Goal: Task Accomplishment & Management: Manage account settings

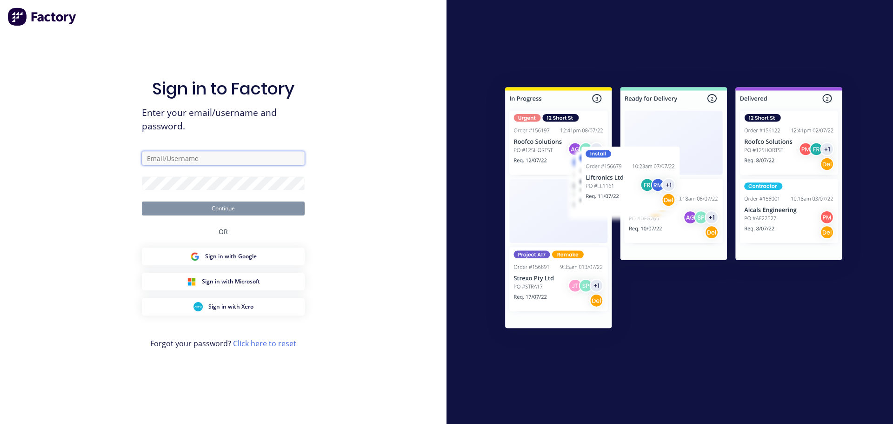
click at [153, 160] on input "text" at bounding box center [223, 158] width 163 height 14
type input "[PERSON_NAME][EMAIL_ADDRESS][DOMAIN_NAME]"
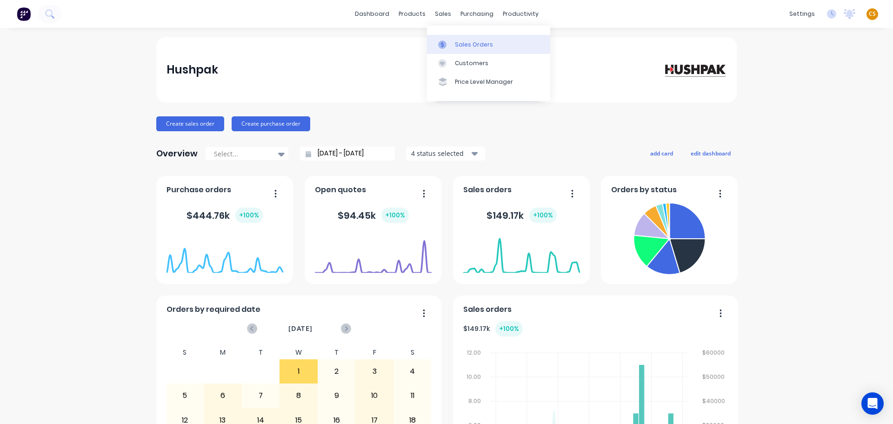
click at [462, 42] on div "Sales Orders" at bounding box center [474, 44] width 38 height 8
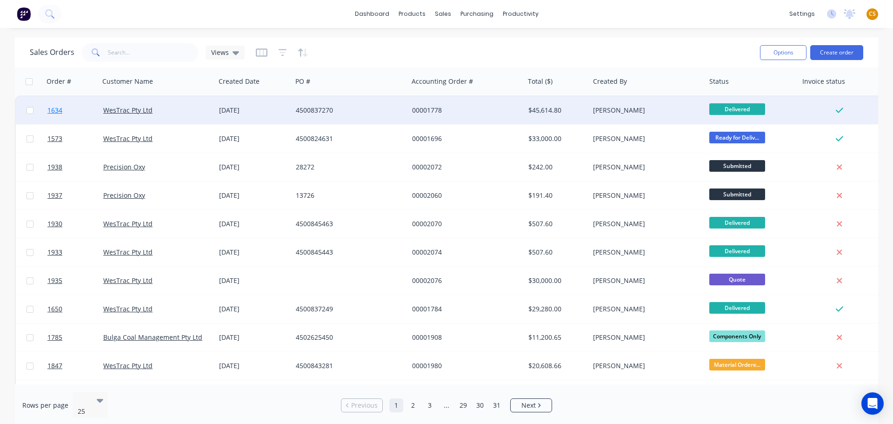
click at [69, 108] on link "1634" at bounding box center [75, 110] width 56 height 28
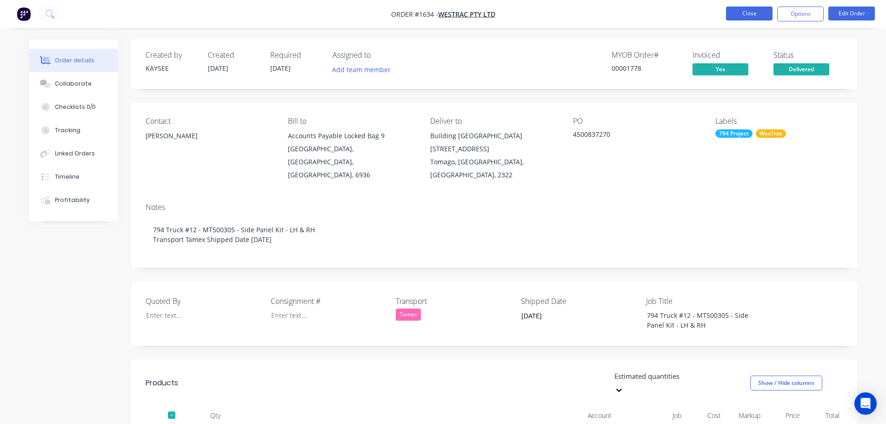
click at [759, 12] on button "Close" at bounding box center [749, 14] width 47 height 14
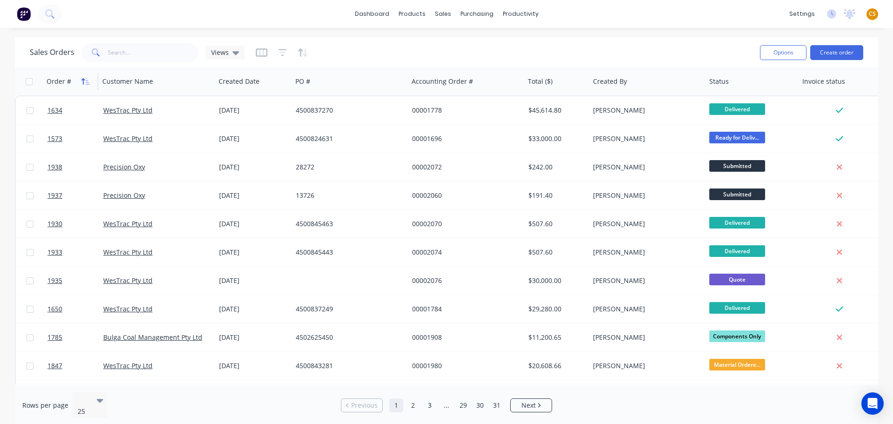
click at [85, 81] on icon "button" at bounding box center [85, 81] width 8 height 7
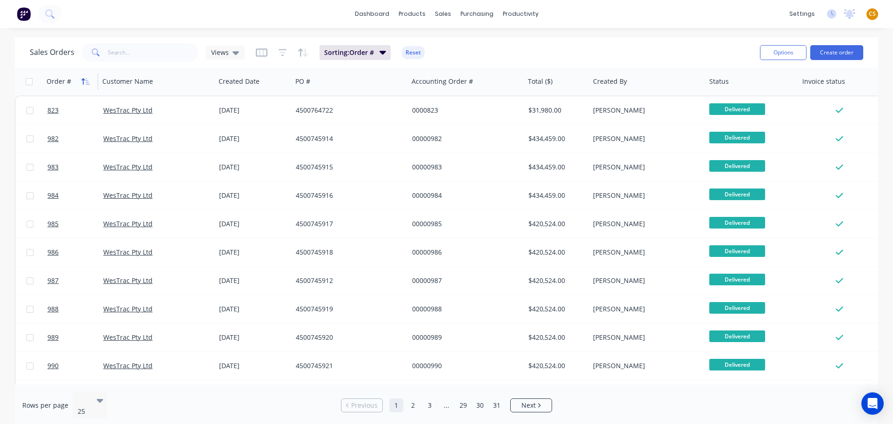
click at [87, 82] on icon "button" at bounding box center [88, 81] width 4 height 7
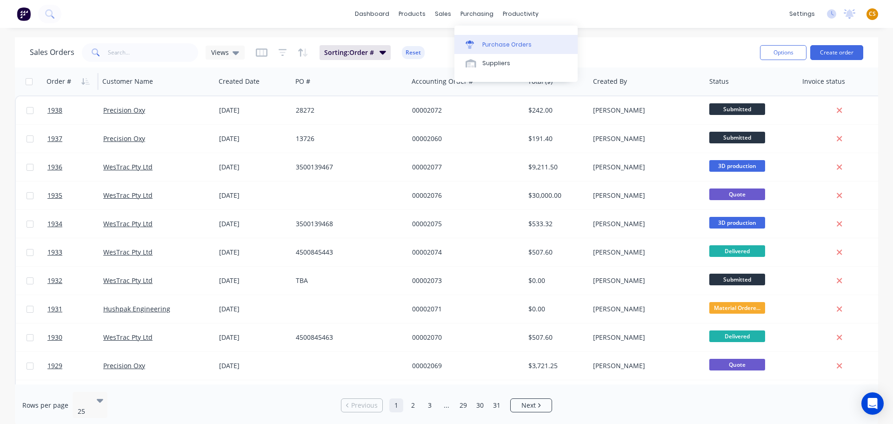
click at [496, 43] on div "Purchase Orders" at bounding box center [506, 44] width 49 height 8
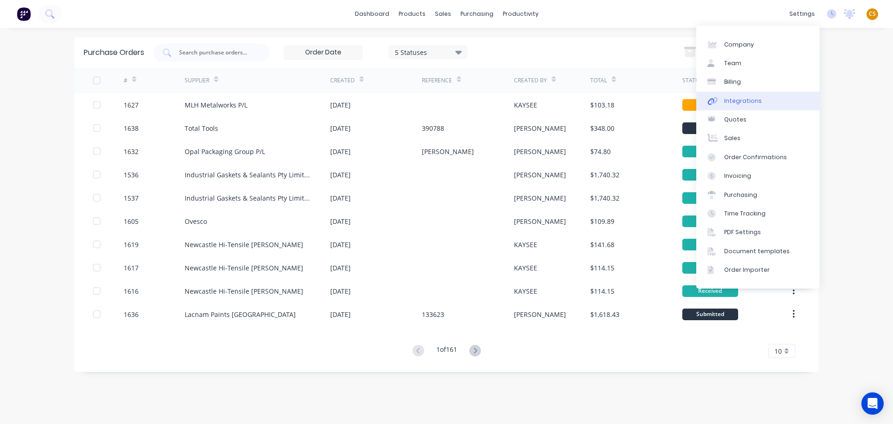
click at [756, 100] on div "Integrations" at bounding box center [743, 101] width 38 height 8
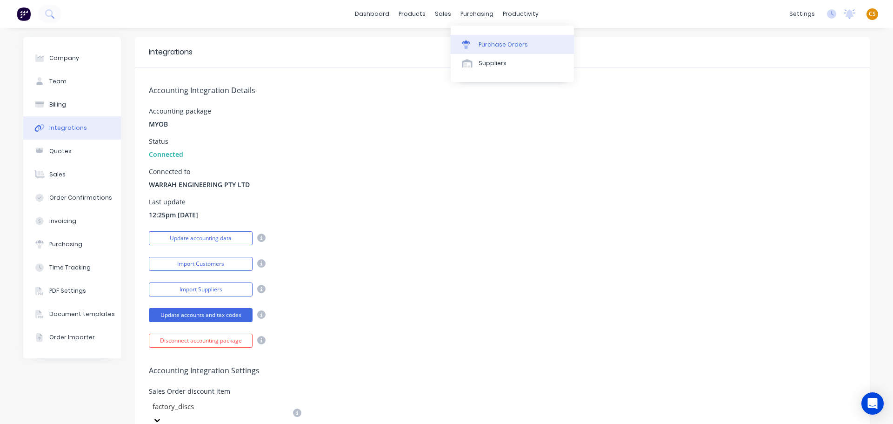
click at [491, 43] on div "Purchase Orders" at bounding box center [503, 44] width 49 height 8
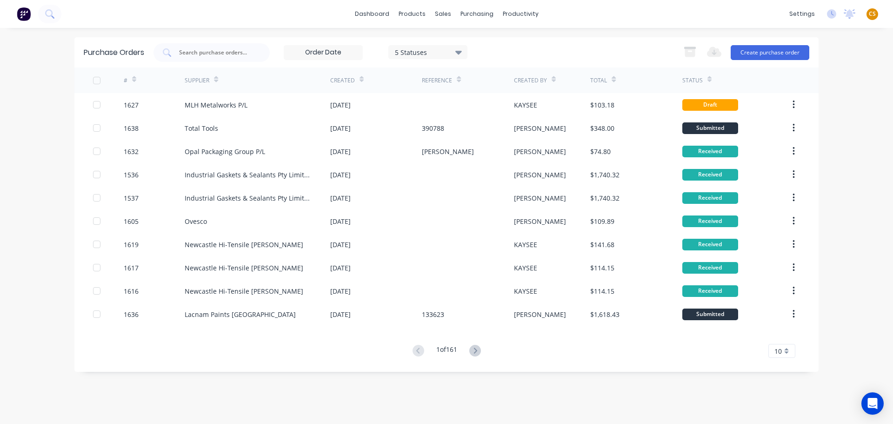
click at [139, 81] on div "#" at bounding box center [154, 80] width 61 height 26
click at [134, 79] on icon at bounding box center [134, 79] width 4 height 7
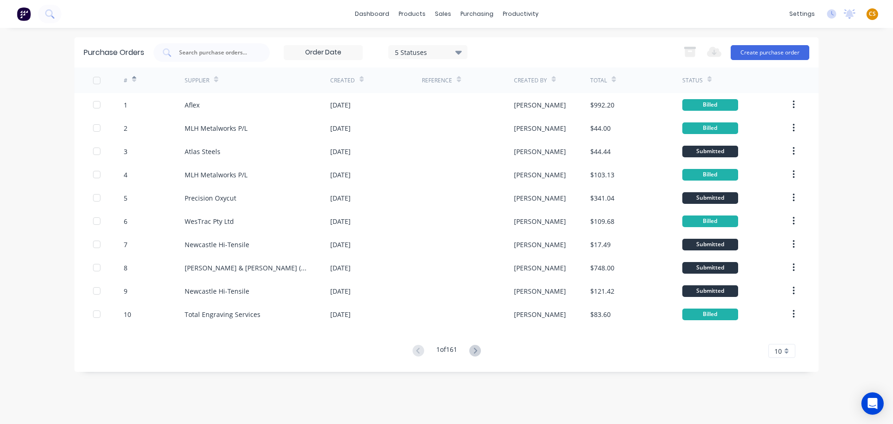
click at [134, 79] on icon at bounding box center [134, 79] width 4 height 7
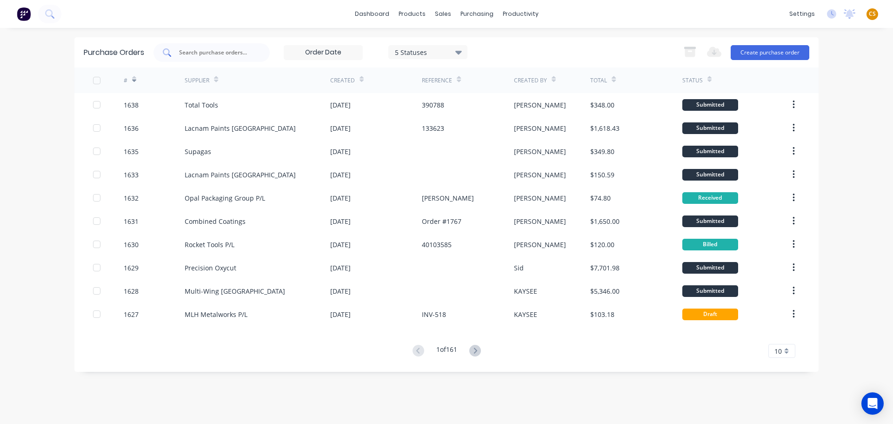
click at [194, 51] on input "text" at bounding box center [216, 52] width 77 height 9
type input "1625"
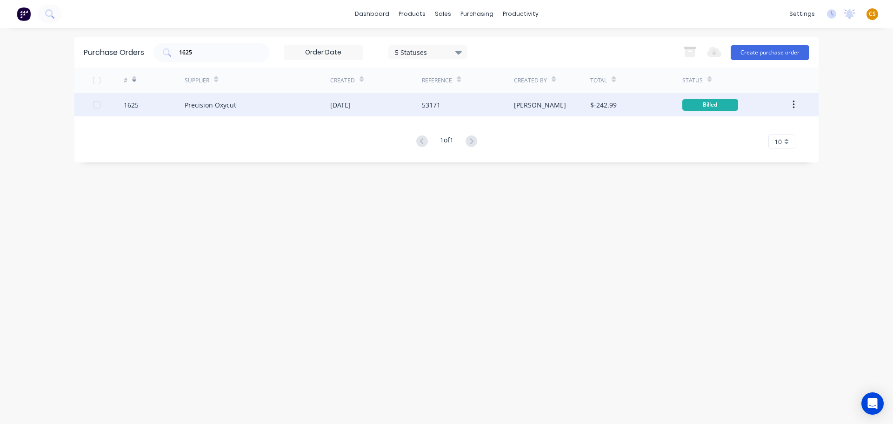
click at [154, 109] on div "1625" at bounding box center [154, 104] width 61 height 23
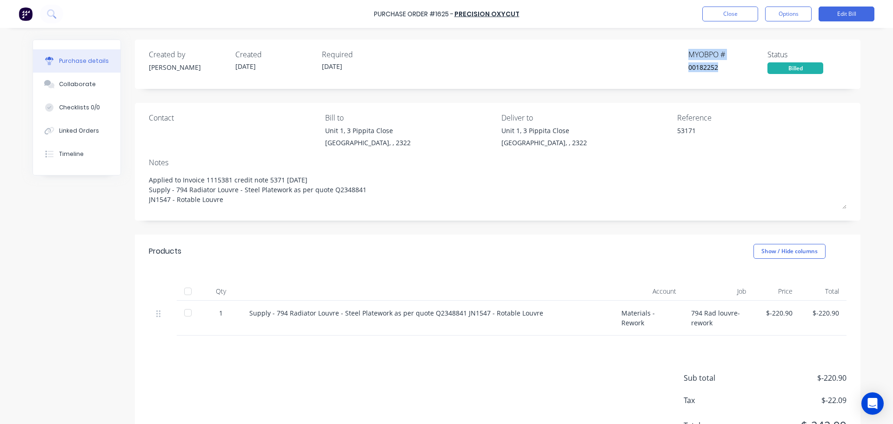
drag, startPoint x: 686, startPoint y: 54, endPoint x: 727, endPoint y: 66, distance: 43.0
click at [727, 66] on div "MYOB PO # 00182252" at bounding box center [728, 61] width 79 height 25
click at [689, 54] on div "MYOB PO #" at bounding box center [728, 54] width 79 height 11
drag, startPoint x: 688, startPoint y: 54, endPoint x: 710, endPoint y: 63, distance: 23.5
click at [710, 63] on div "MYOB PO # 00182252" at bounding box center [728, 61] width 79 height 25
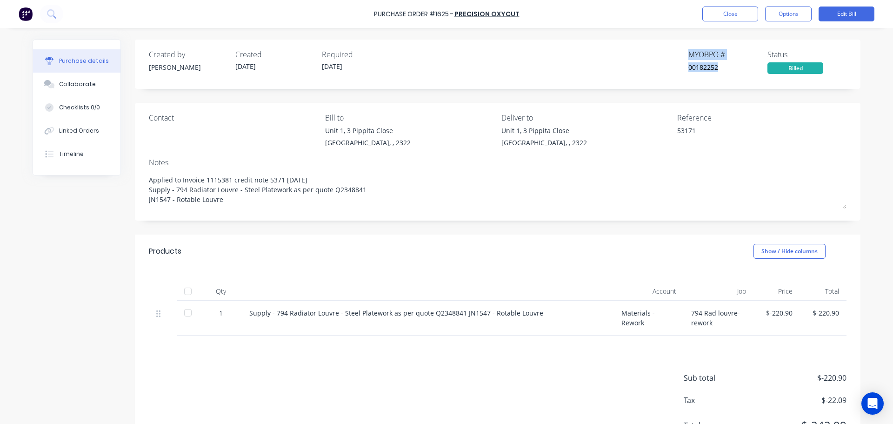
click at [690, 52] on div "MYOB PO #" at bounding box center [728, 54] width 79 height 11
drag, startPoint x: 690, startPoint y: 52, endPoint x: 710, endPoint y: 63, distance: 22.9
click at [710, 63] on div "MYOB PO # 00182252" at bounding box center [728, 61] width 79 height 25
click at [57, 264] on div "Created by Beth Created 30/09/25 Required 30/09/25 MYOB PO # 00182252 Status Bi…" at bounding box center [447, 249] width 828 height 419
click at [697, 66] on div "00182252" at bounding box center [728, 67] width 79 height 10
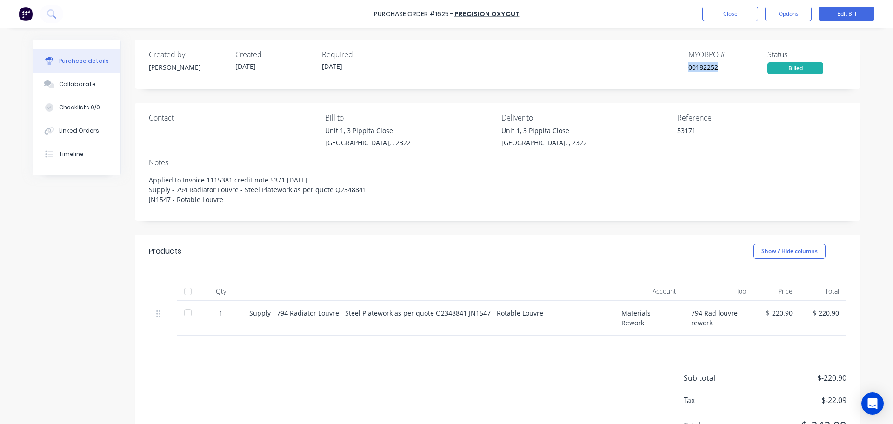
click at [697, 66] on div "00182252" at bounding box center [728, 67] width 79 height 10
click at [771, 54] on div "Status" at bounding box center [807, 54] width 79 height 11
click at [634, 15] on div "Purchase Order #1625 - Precision Oxycut Close Options Edit Bill" at bounding box center [446, 14] width 893 height 28
click at [385, 13] on div "Purchase Order #1625 -" at bounding box center [414, 14] width 80 height 10
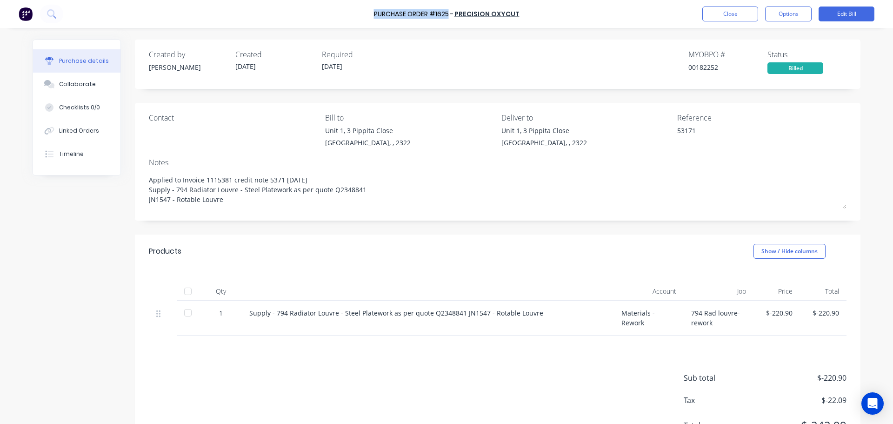
drag, startPoint x: 385, startPoint y: 13, endPoint x: 435, endPoint y: 13, distance: 49.3
click at [435, 13] on div "Purchase Order #1625 -" at bounding box center [414, 14] width 80 height 10
drag, startPoint x: 682, startPoint y: 54, endPoint x: 721, endPoint y: 68, distance: 41.4
click at [721, 68] on div "Created by Beth Created 30/09/25 Required 30/09/25 MYOB PO # 00182252 Status Bi…" at bounding box center [498, 61] width 698 height 25
click at [646, 12] on div "Purchase Order #1625 - Precision Oxycut Close Options Edit Bill" at bounding box center [446, 14] width 893 height 28
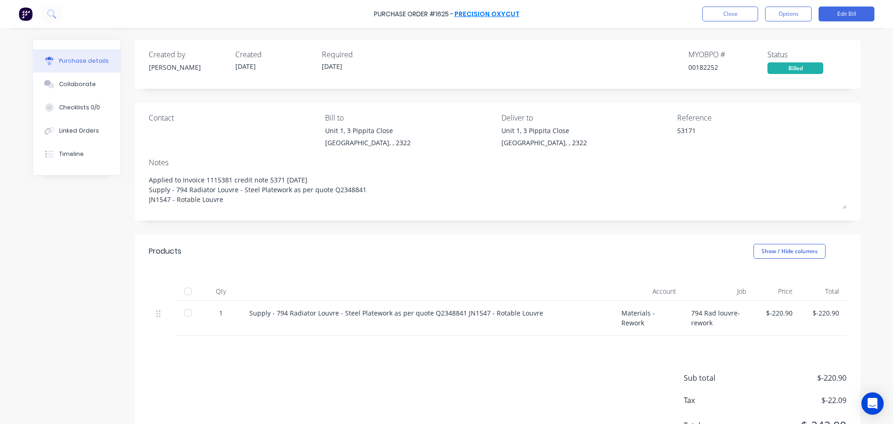
click at [497, 15] on link "Precision Oxycut" at bounding box center [487, 13] width 65 height 9
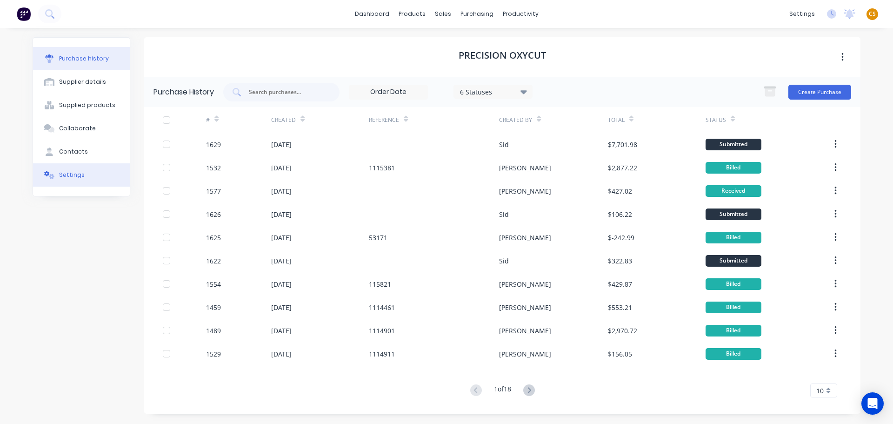
click at [62, 175] on div "Settings" at bounding box center [72, 175] width 26 height 8
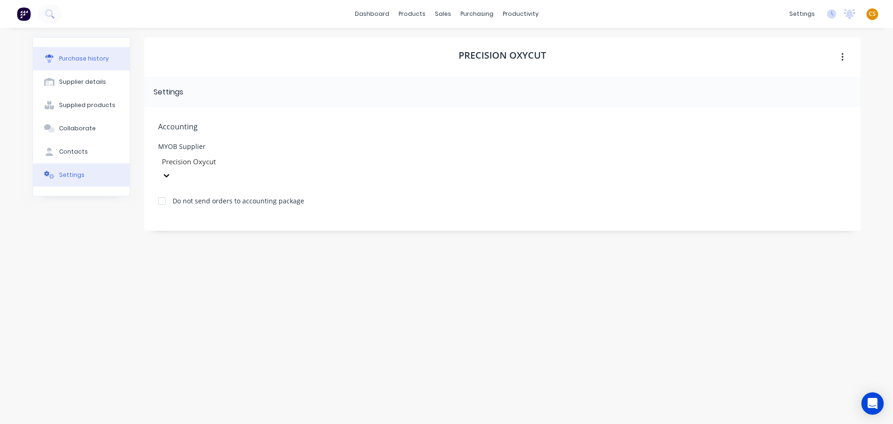
click at [99, 57] on div "Purchase history" at bounding box center [84, 58] width 50 height 8
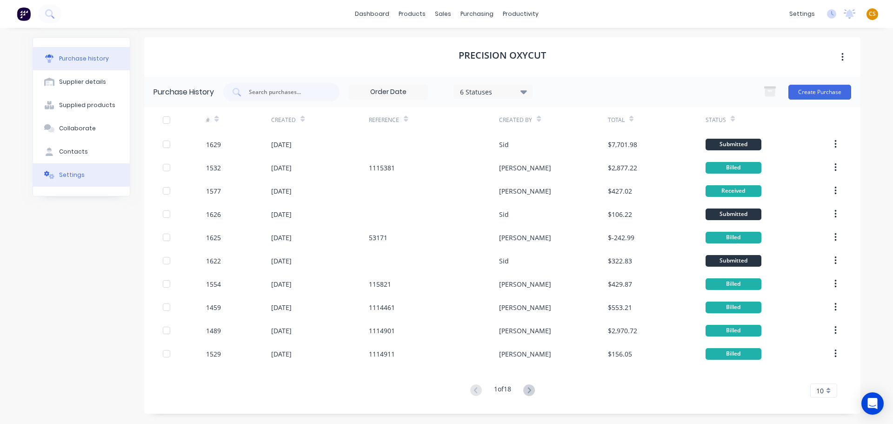
click at [80, 176] on div "Settings" at bounding box center [72, 175] width 26 height 8
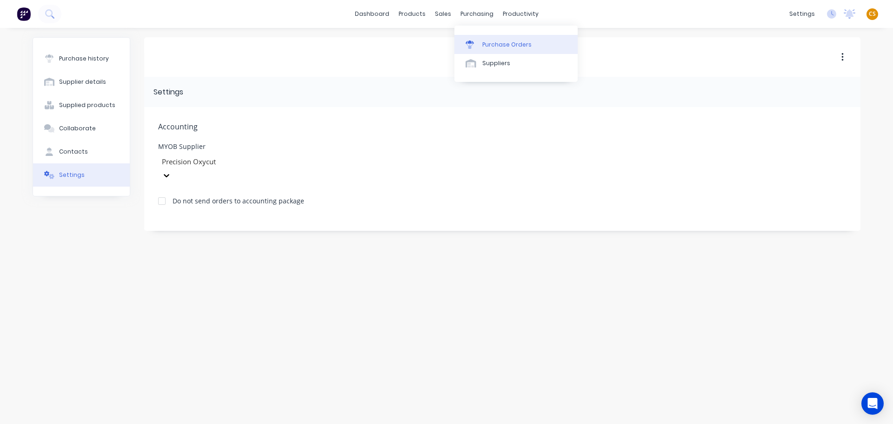
click at [501, 42] on div "Purchase Orders" at bounding box center [506, 44] width 49 height 8
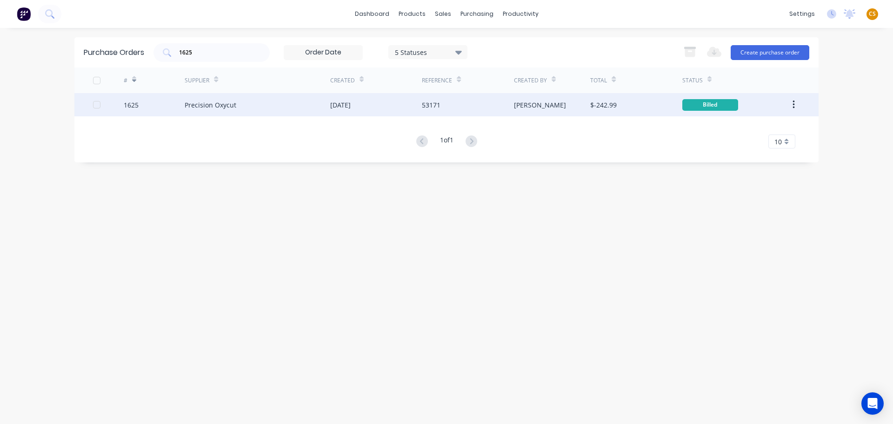
click at [195, 108] on div "Precision Oxycut" at bounding box center [211, 105] width 52 height 10
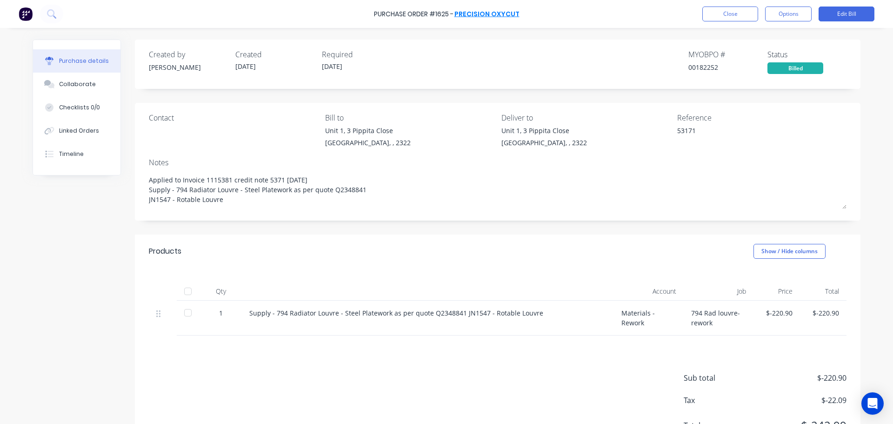
click at [490, 14] on link "Precision Oxycut" at bounding box center [487, 13] width 65 height 9
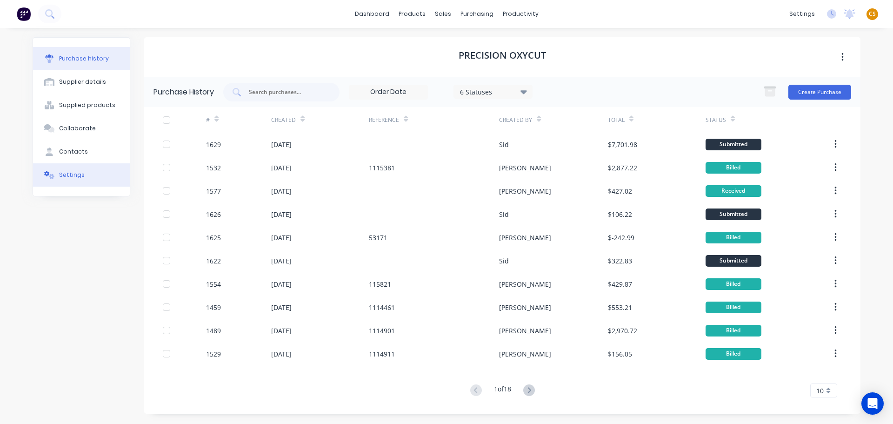
click at [92, 176] on button "Settings" at bounding box center [81, 174] width 97 height 23
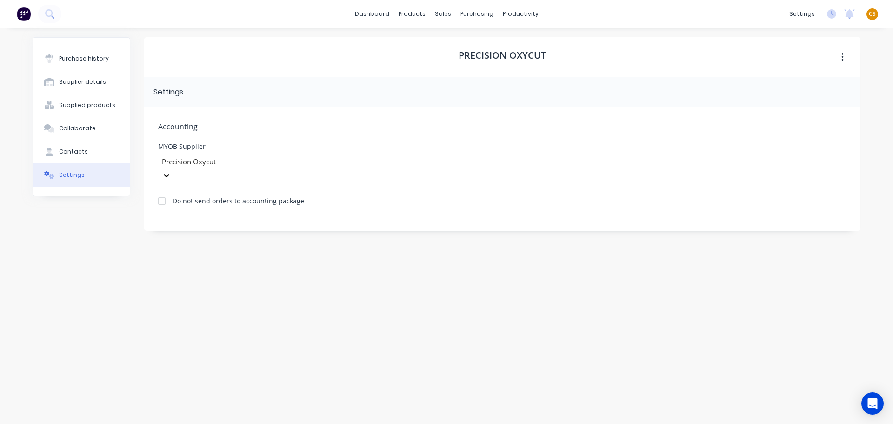
click at [161, 144] on div "MYOB Supplier" at bounding box center [228, 146] width 140 height 7
drag, startPoint x: 161, startPoint y: 144, endPoint x: 206, endPoint y: 144, distance: 45.1
click at [206, 144] on div "MYOB Supplier" at bounding box center [228, 146] width 140 height 7
click at [88, 61] on div "Purchase history" at bounding box center [84, 58] width 50 height 8
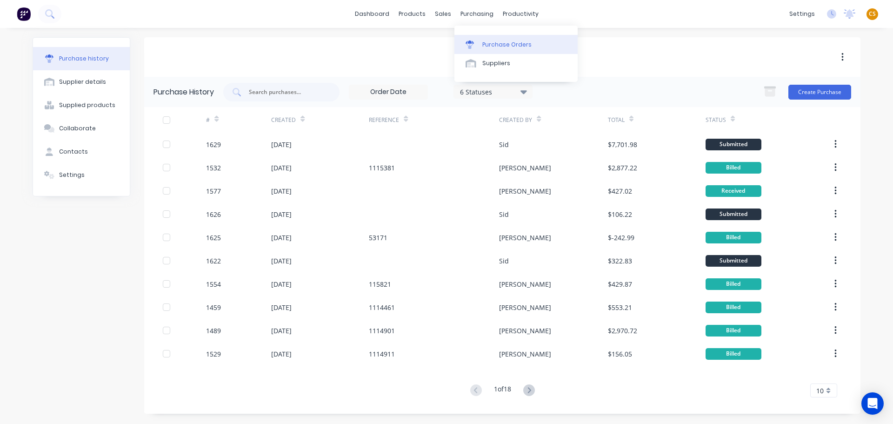
click at [495, 47] on div "Purchase Orders" at bounding box center [506, 44] width 49 height 8
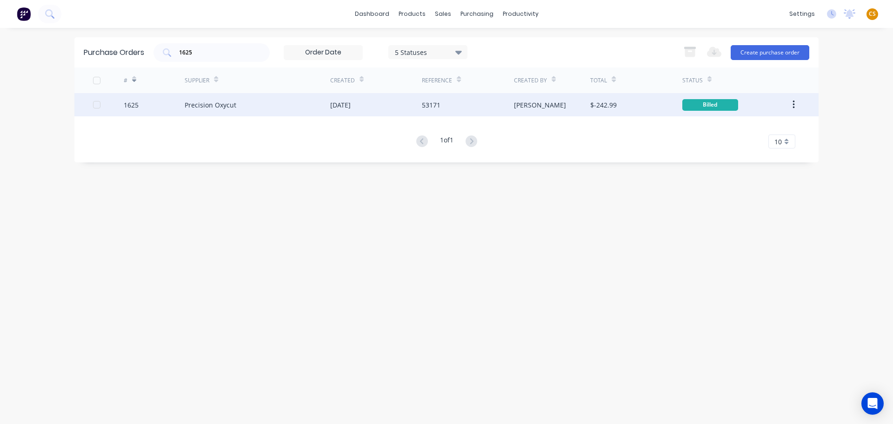
click at [143, 106] on div "1625" at bounding box center [154, 104] width 61 height 23
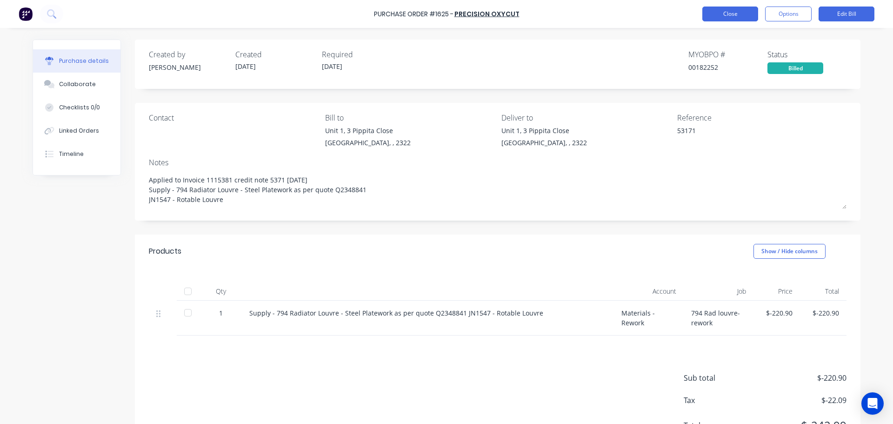
click at [734, 14] on button "Close" at bounding box center [731, 14] width 56 height 15
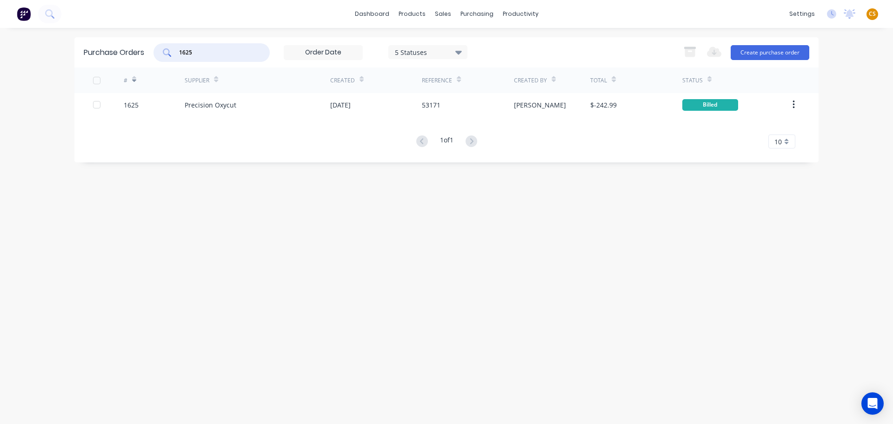
drag, startPoint x: 203, startPoint y: 54, endPoint x: 141, endPoint y: 52, distance: 62.4
click at [141, 52] on div "Purchase Orders 1625 5 Statuses 5 Statuses Export to Excel (XLSX) Create purcha…" at bounding box center [446, 52] width 744 height 30
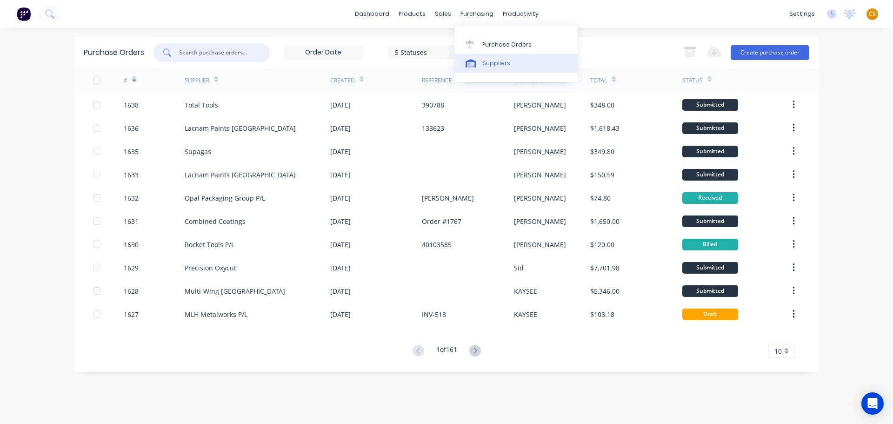
click at [493, 65] on div "Suppliers" at bounding box center [496, 63] width 28 height 8
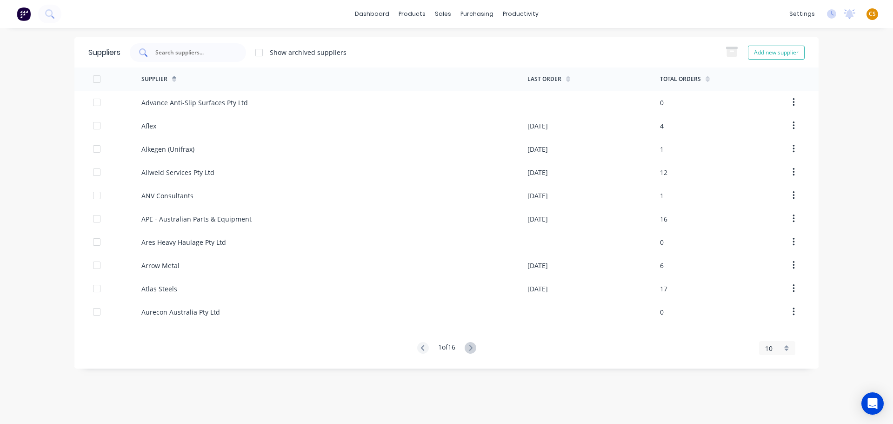
click at [179, 50] on input "text" at bounding box center [192, 52] width 77 height 9
type input "f"
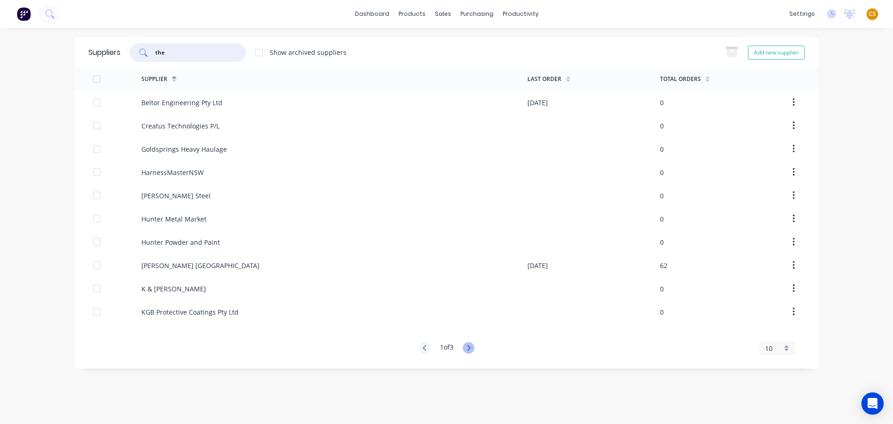
type input "the"
click at [469, 349] on icon at bounding box center [469, 348] width 12 height 12
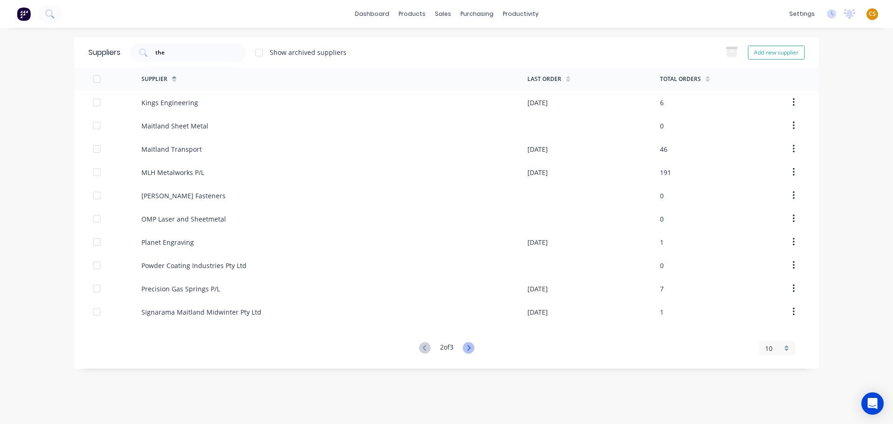
click at [469, 349] on icon at bounding box center [469, 348] width 12 height 12
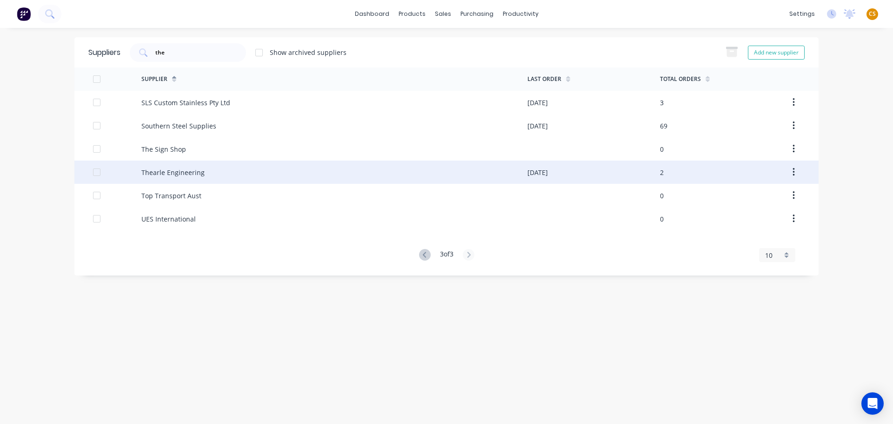
click at [167, 170] on div "Thearle Engineering" at bounding box center [172, 172] width 63 height 10
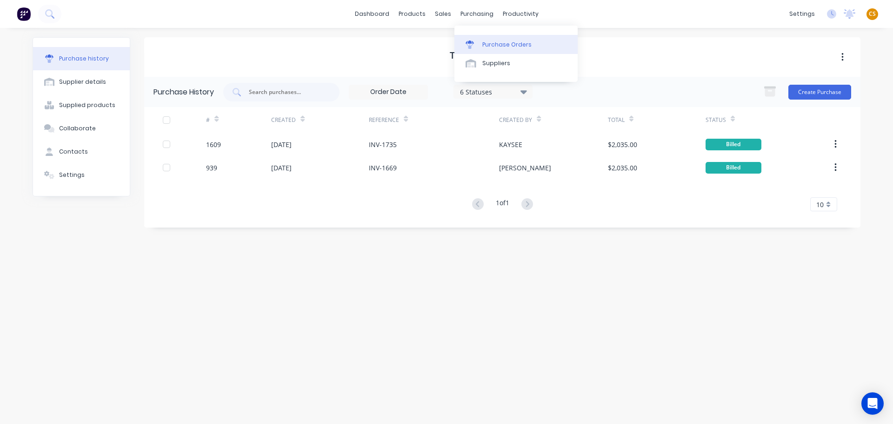
click at [499, 45] on div "Purchase Orders" at bounding box center [506, 44] width 49 height 8
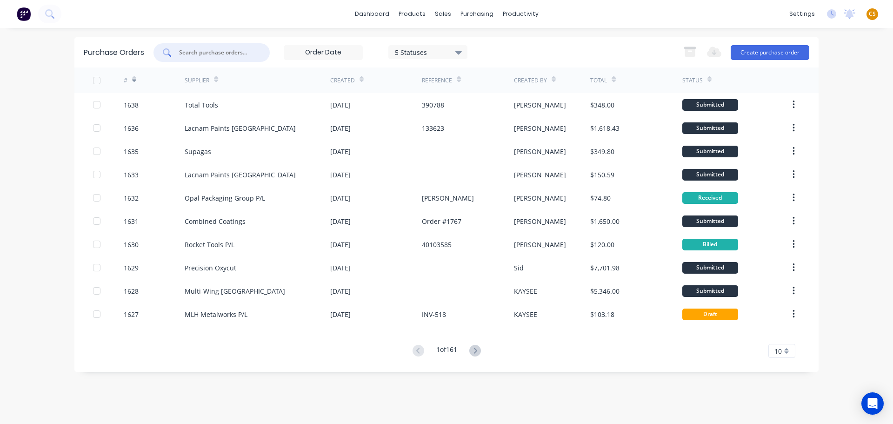
click at [197, 53] on input "text" at bounding box center [216, 52] width 77 height 9
type input "1625"
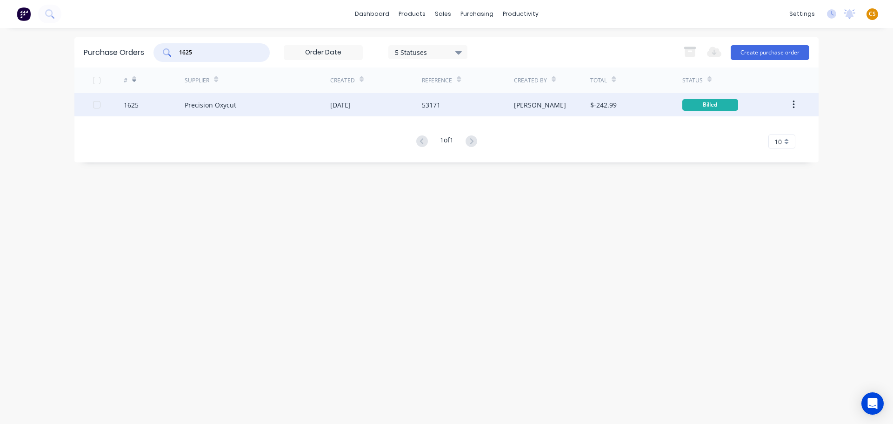
click at [159, 104] on div "1625" at bounding box center [154, 104] width 61 height 23
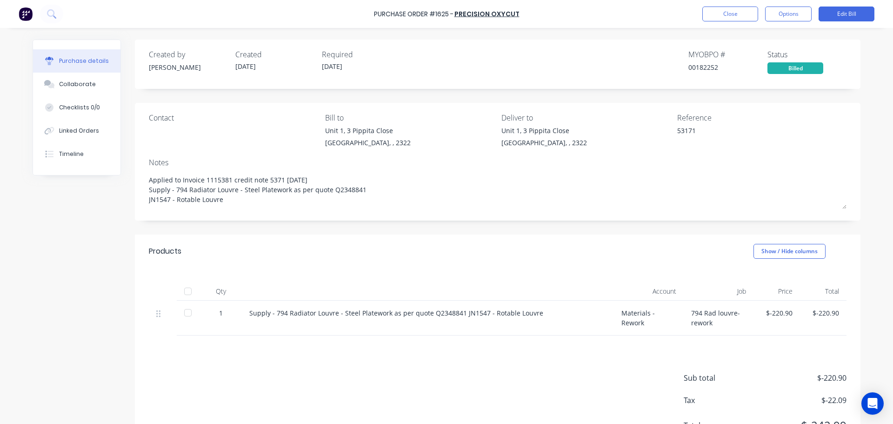
click at [605, 13] on div "Purchase Order #1625 - Precision Oxycut Close Options Edit Bill" at bounding box center [446, 14] width 893 height 28
click at [851, 15] on button "Edit Bill" at bounding box center [847, 14] width 56 height 15
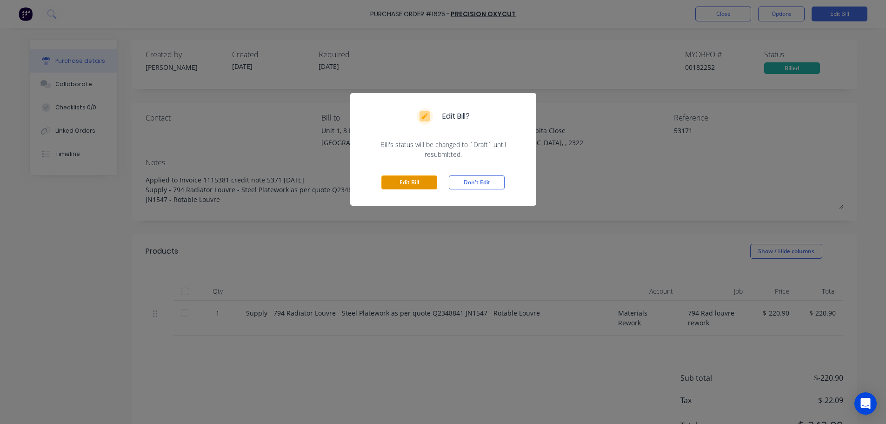
click at [405, 185] on button "Edit Bill" at bounding box center [410, 182] width 56 height 14
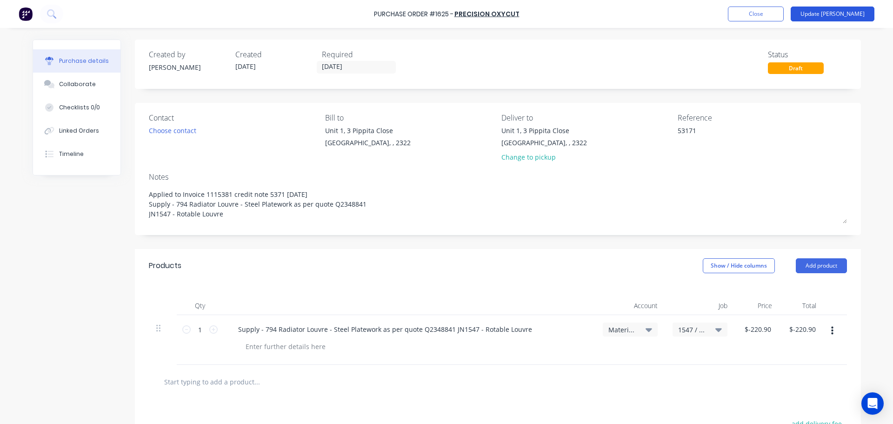
click at [845, 15] on button "Update Bill" at bounding box center [833, 14] width 84 height 15
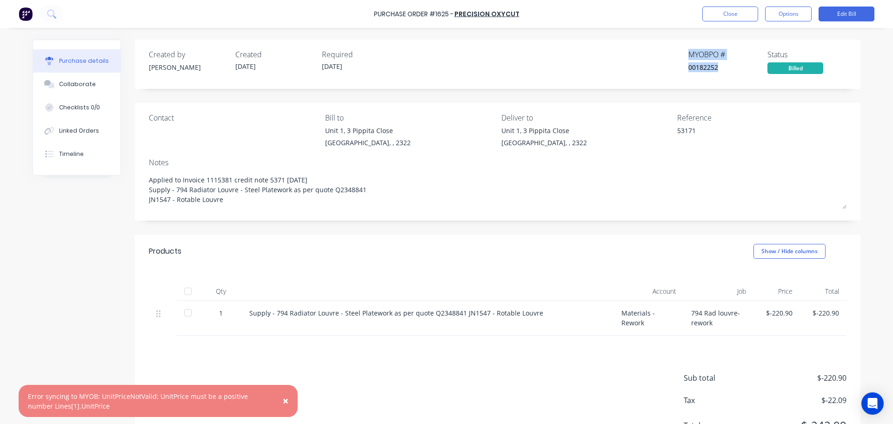
drag, startPoint x: 687, startPoint y: 53, endPoint x: 723, endPoint y: 66, distance: 38.0
click at [723, 66] on div "MYOB PO # 00182252" at bounding box center [728, 61] width 79 height 25
click at [69, 162] on button "Timeline" at bounding box center [76, 153] width 87 height 23
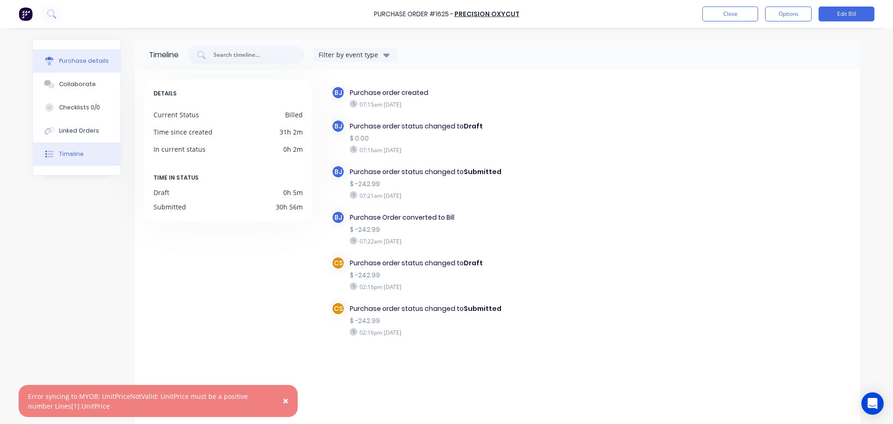
click at [77, 61] on div "Purchase details" at bounding box center [84, 61] width 50 height 8
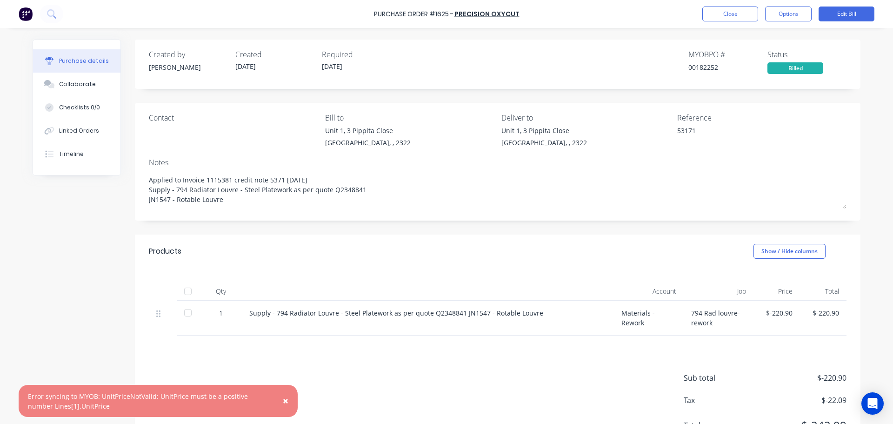
click at [66, 261] on div "Created by Beth Created 30/09/25 Required 30/09/25 MYOB PO # 00182252 Status Bi…" at bounding box center [447, 249] width 828 height 419
click at [72, 129] on div "Linked Orders" at bounding box center [79, 131] width 40 height 8
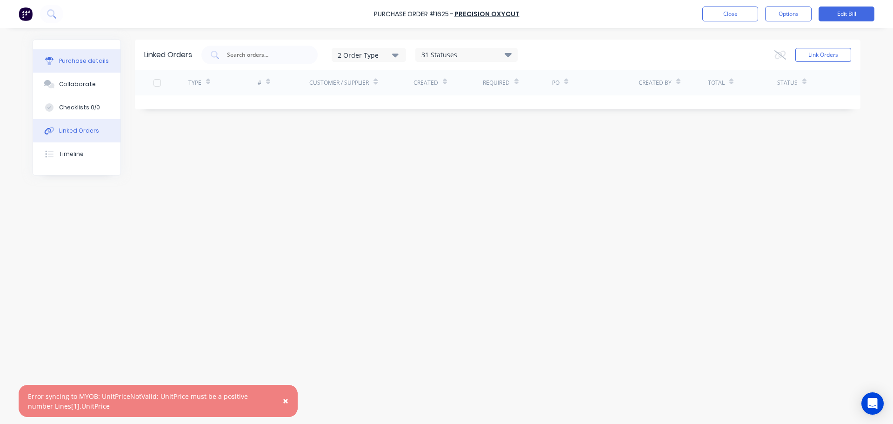
click at [79, 62] on div "Purchase details" at bounding box center [84, 61] width 50 height 8
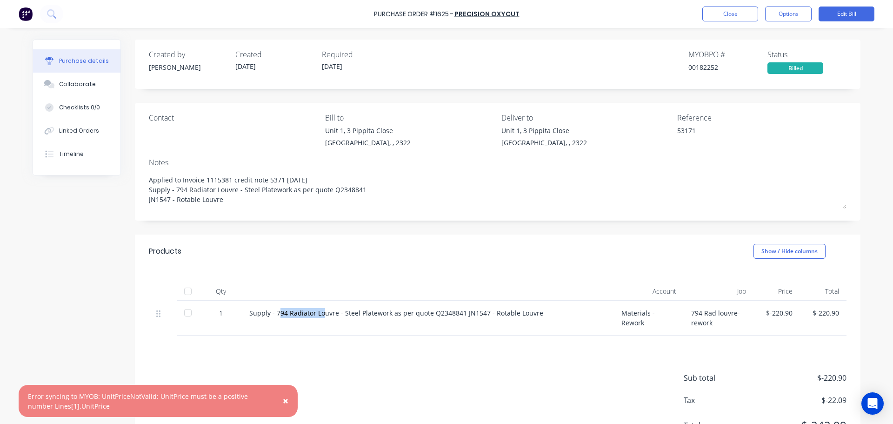
drag, startPoint x: 275, startPoint y: 312, endPoint x: 321, endPoint y: 311, distance: 45.6
click at [321, 311] on div "Supply - 794 Radiator Louvre - Steel Platework as per quote Q2348841 JN1547 - R…" at bounding box center [427, 313] width 357 height 10
click at [250, 311] on div "Supply - 794 Radiator Louvre - Steel Platework as per quote Q2348841 JN1547 - R…" at bounding box center [427, 313] width 357 height 10
drag, startPoint x: 250, startPoint y: 311, endPoint x: 520, endPoint y: 311, distance: 269.9
click at [520, 311] on div "Supply - 794 Radiator Louvre - Steel Platework as per quote Q2348841 JN1547 - R…" at bounding box center [427, 313] width 357 height 10
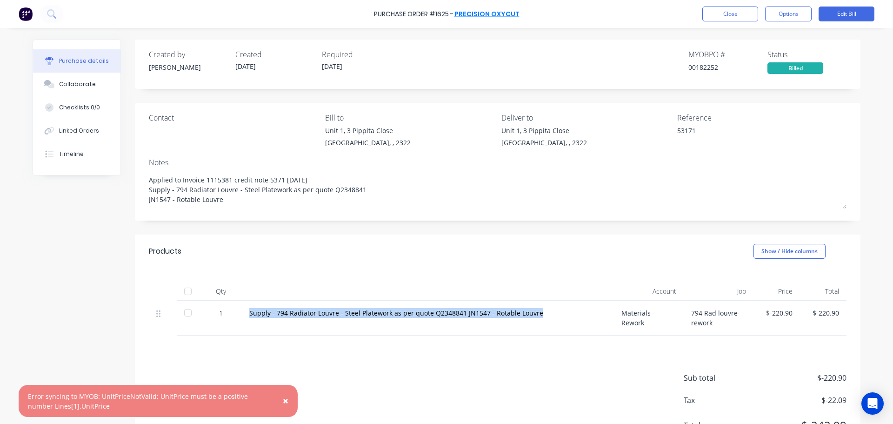
click at [497, 14] on link "Precision Oxycut" at bounding box center [487, 13] width 65 height 9
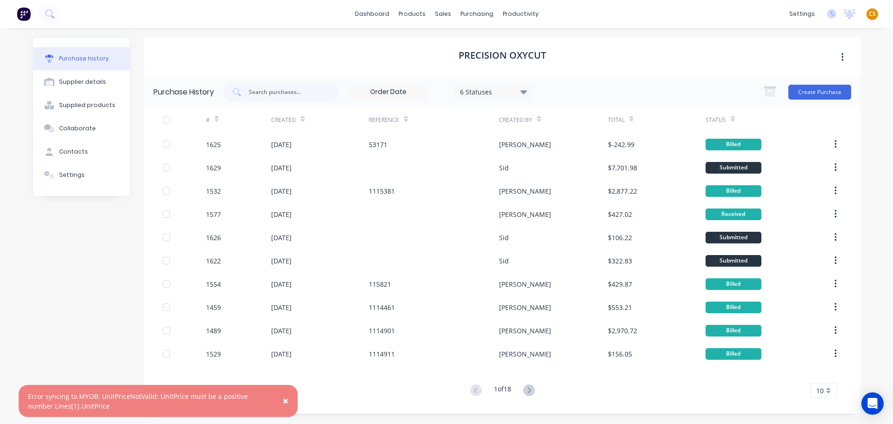
click at [220, 120] on div "#" at bounding box center [238, 120] width 65 height 26
click at [217, 120] on icon at bounding box center [216, 120] width 4 height 3
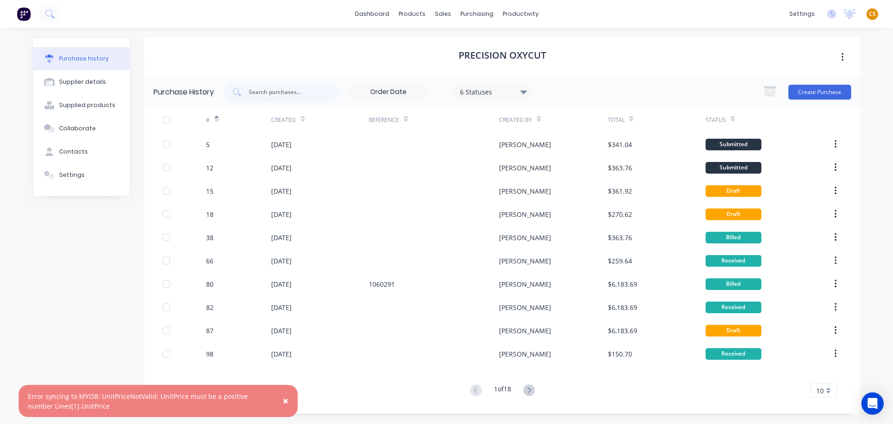
click at [217, 120] on icon at bounding box center [216, 120] width 4 height 3
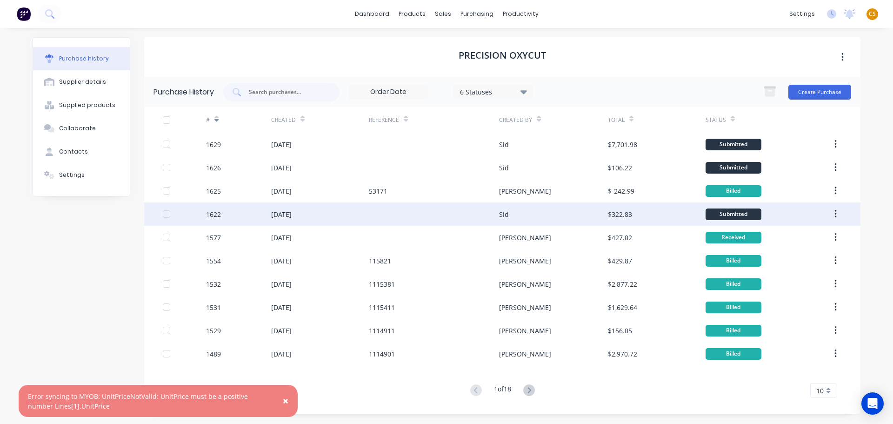
click at [226, 215] on div "1622" at bounding box center [238, 213] width 65 height 23
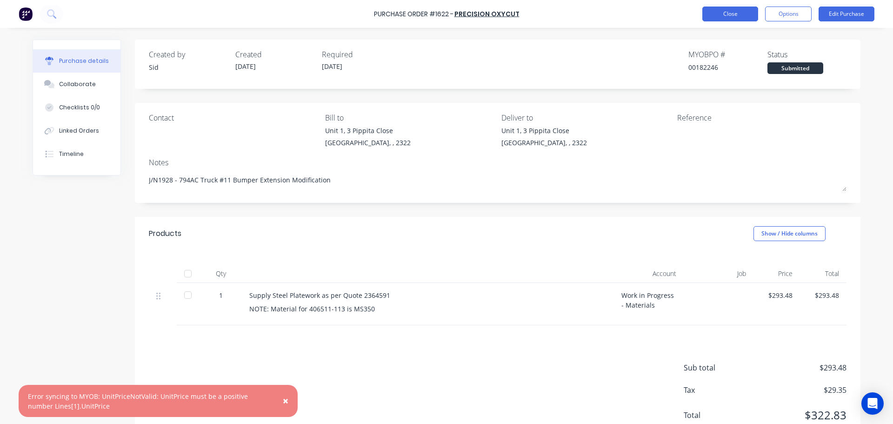
click at [730, 14] on button "Close" at bounding box center [731, 14] width 56 height 15
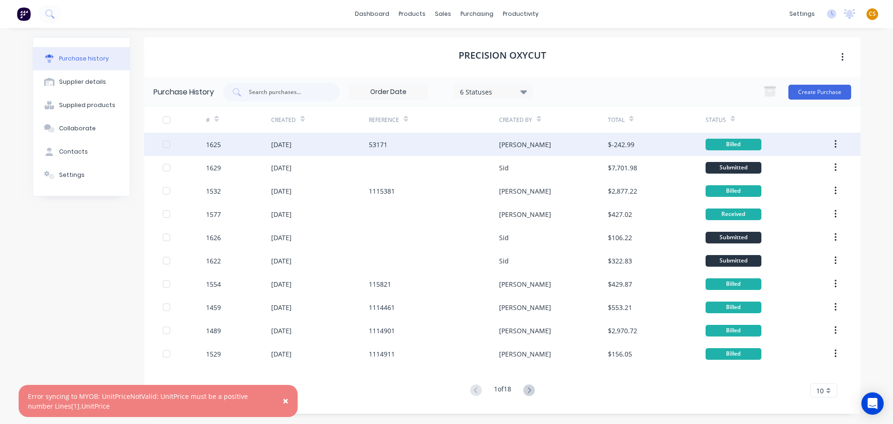
click at [225, 147] on div "1625" at bounding box center [238, 144] width 65 height 23
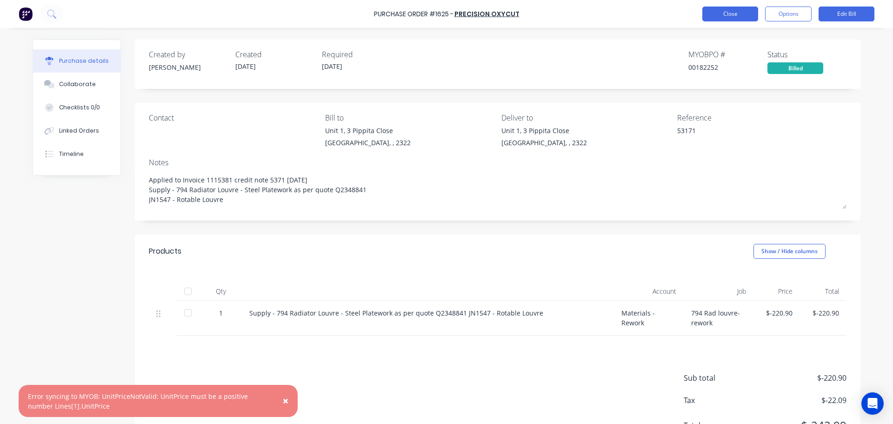
click at [723, 13] on button "Close" at bounding box center [731, 14] width 56 height 15
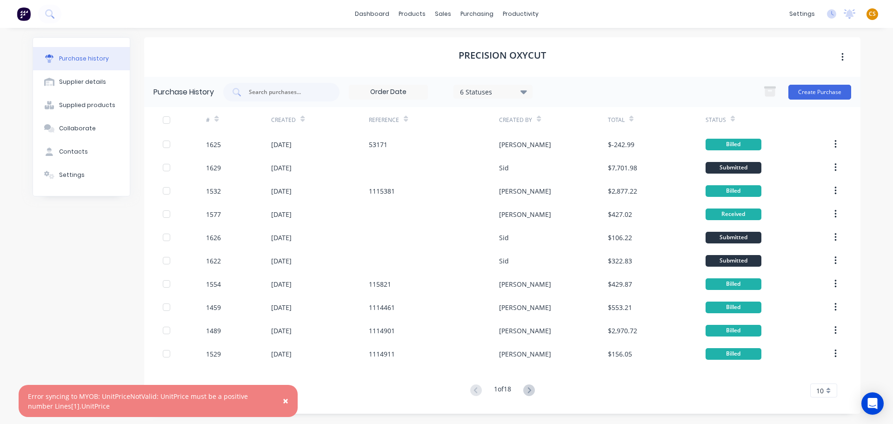
click at [218, 117] on icon at bounding box center [216, 118] width 4 height 7
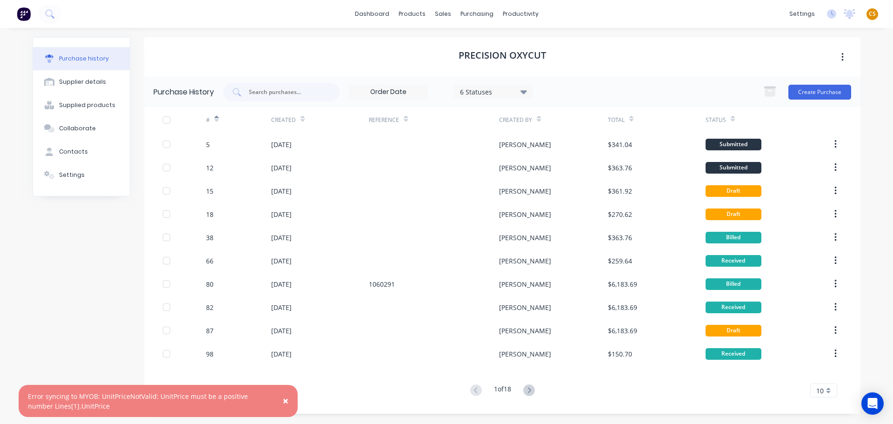
click at [218, 117] on icon at bounding box center [216, 118] width 4 height 7
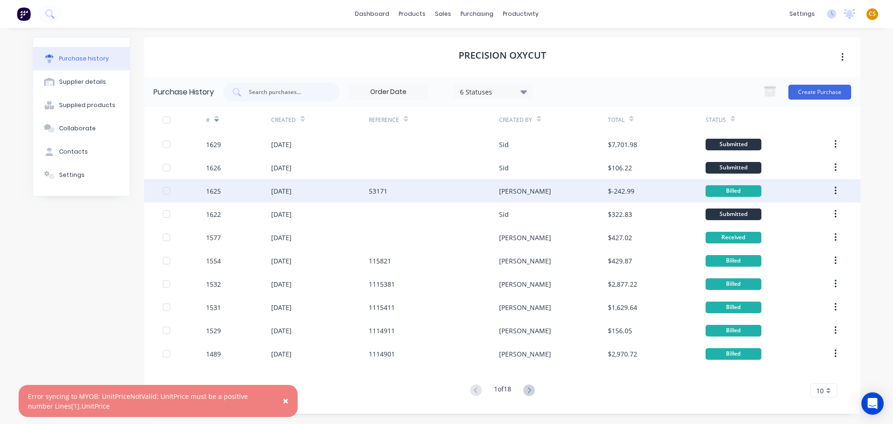
click at [236, 194] on div "1625" at bounding box center [238, 190] width 65 height 23
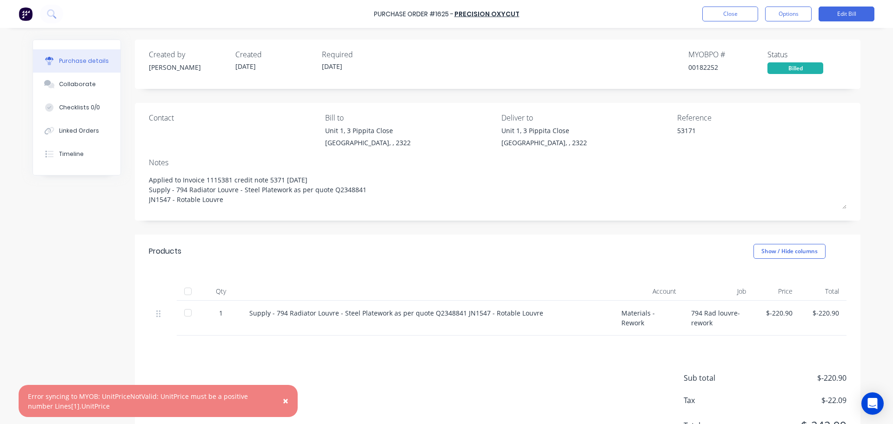
click at [278, 312] on div "Supply - 794 Radiator Louvre - Steel Platework as per quote Q2348841 JN1547 - R…" at bounding box center [427, 313] width 357 height 10
drag, startPoint x: 278, startPoint y: 312, endPoint x: 326, endPoint y: 312, distance: 48.4
click at [326, 312] on div "Supply - 794 Radiator Louvre - Steel Platework as per quote Q2348841 JN1547 - R…" at bounding box center [427, 313] width 357 height 10
copy div "794 Radiator Louvre"
click at [50, 15] on icon at bounding box center [51, 13] width 9 height 9
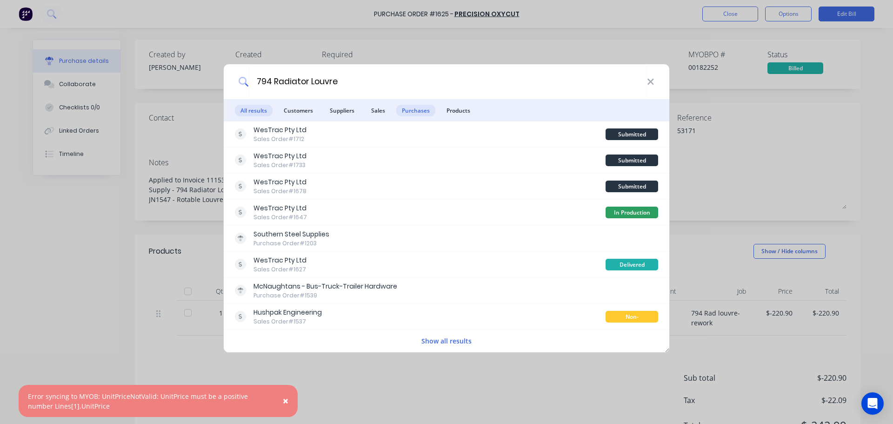
type input "794 Radiator Louvre"
click at [421, 114] on span "Purchases" at bounding box center [415, 111] width 39 height 12
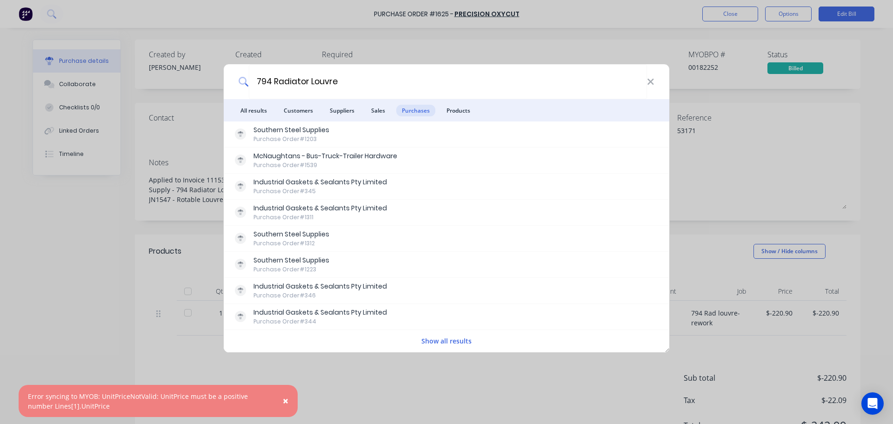
click at [444, 344] on button "Show all results" at bounding box center [447, 340] width 56 height 11
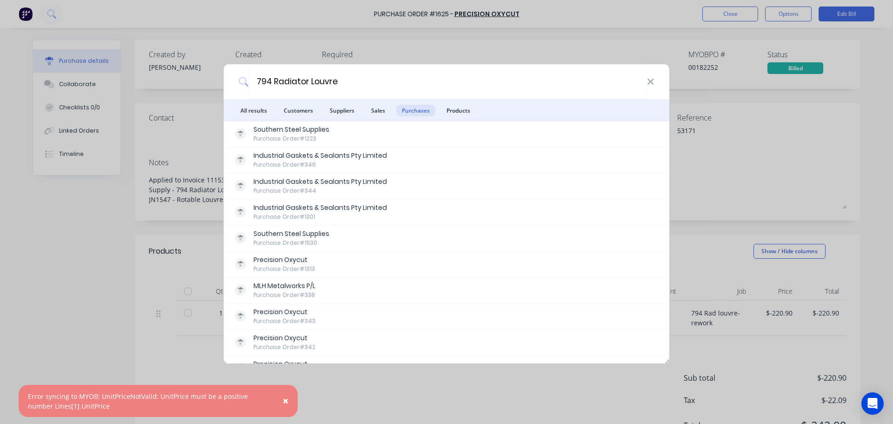
scroll to position [144, 0]
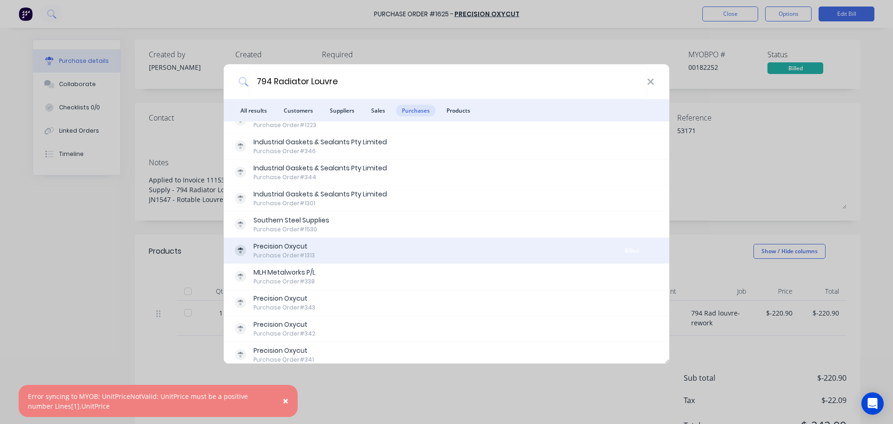
click at [297, 249] on div "Precision Oxycut" at bounding box center [284, 246] width 61 height 10
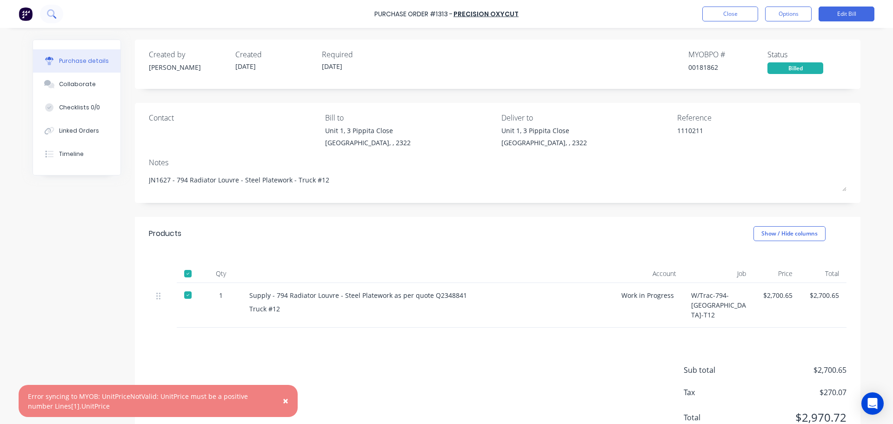
click at [50, 13] on icon at bounding box center [51, 13] width 9 height 9
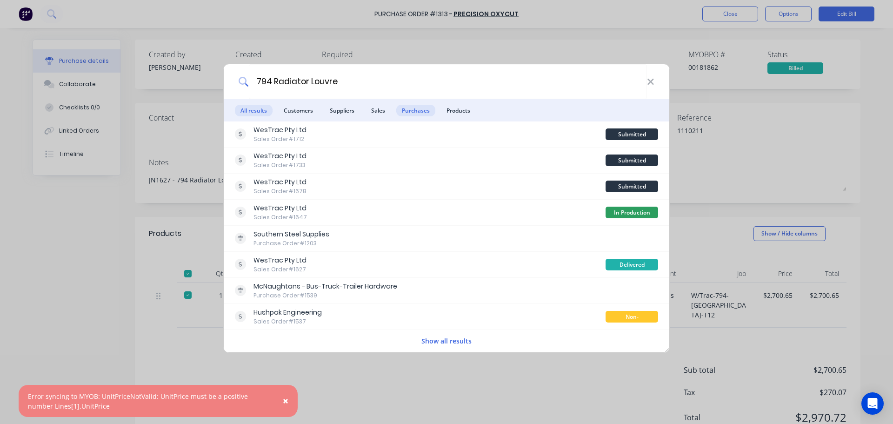
type input "794 Radiator Louvre"
click at [409, 111] on span "Purchases" at bounding box center [415, 111] width 39 height 12
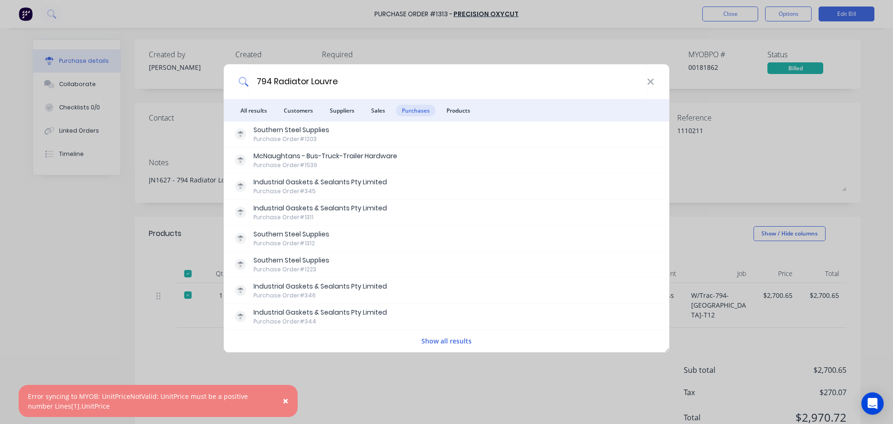
click at [453, 342] on button "Show all results" at bounding box center [447, 340] width 56 height 11
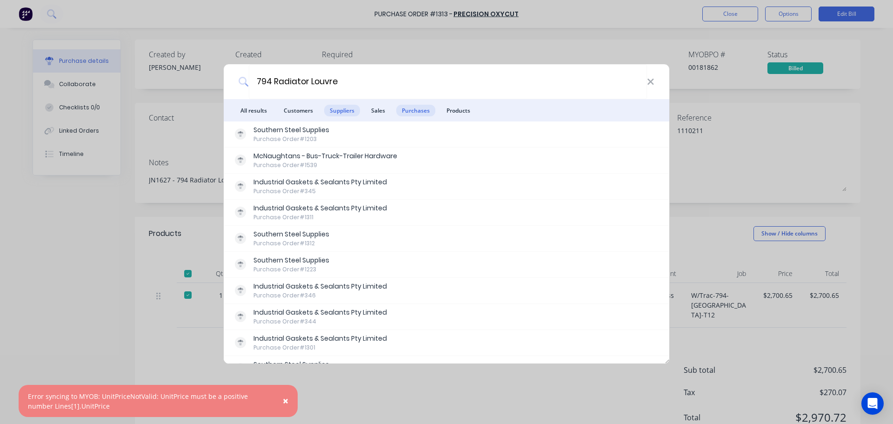
click at [343, 111] on span "Suppliers" at bounding box center [342, 111] width 36 height 12
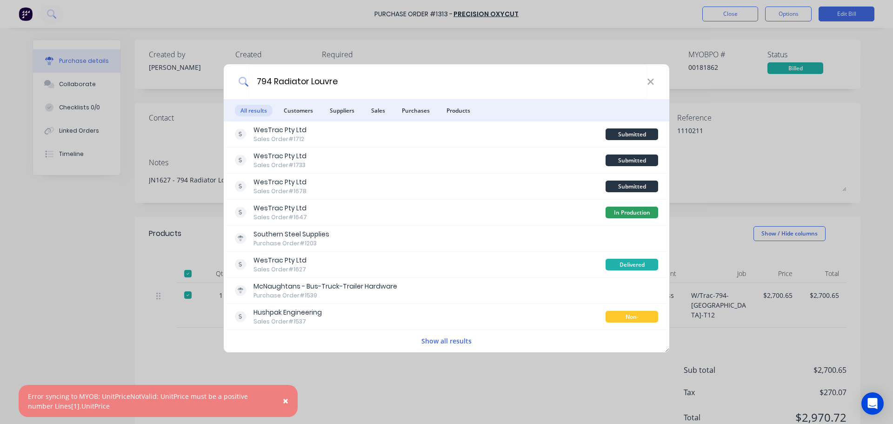
click at [436, 342] on button "Show all results" at bounding box center [447, 340] width 56 height 11
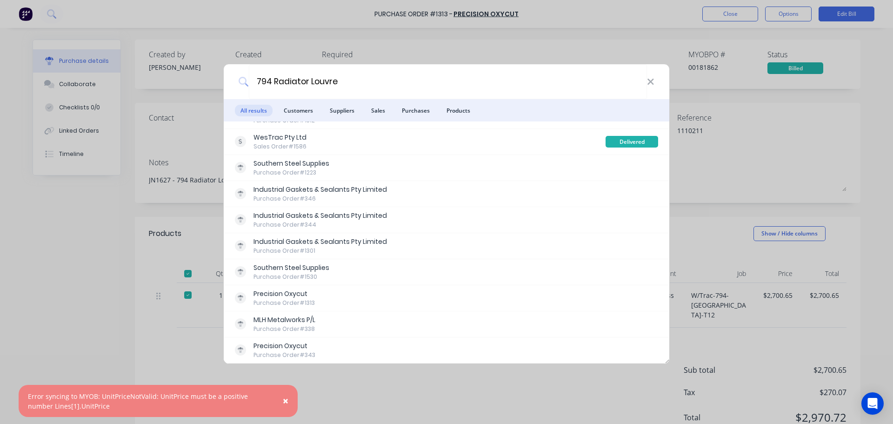
scroll to position [419, 0]
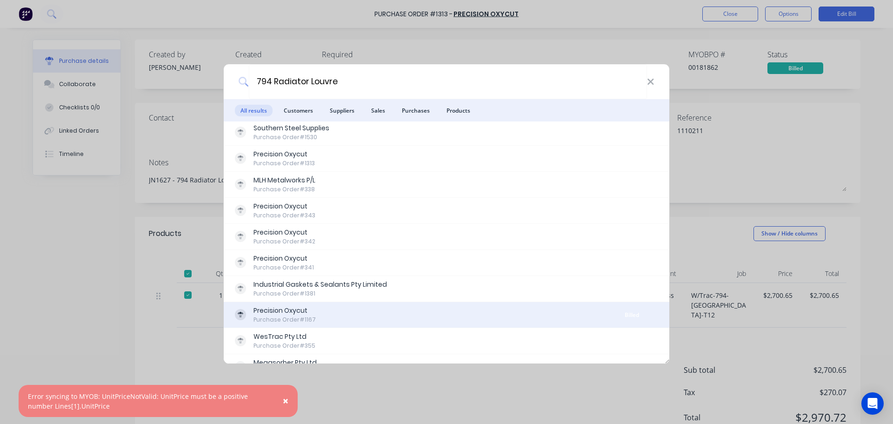
click at [349, 316] on div "Precision Oxycut Purchase Order #1167" at bounding box center [420, 315] width 371 height 18
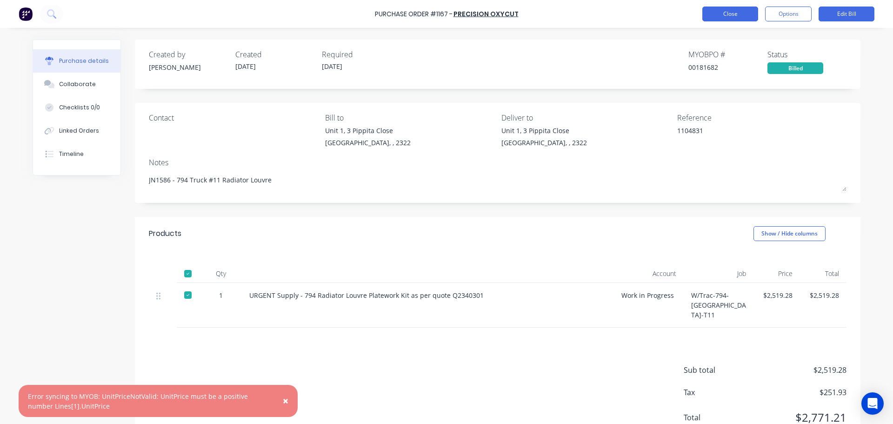
click at [729, 13] on button "Close" at bounding box center [731, 14] width 56 height 15
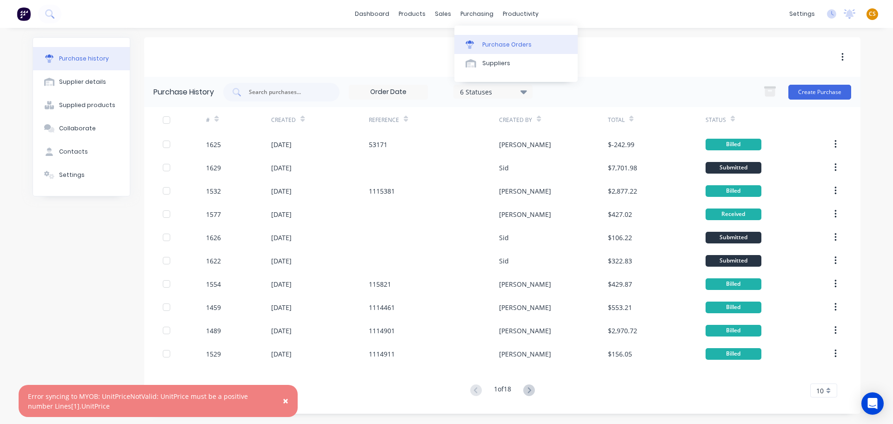
click at [502, 48] on div "Purchase Orders" at bounding box center [506, 44] width 49 height 8
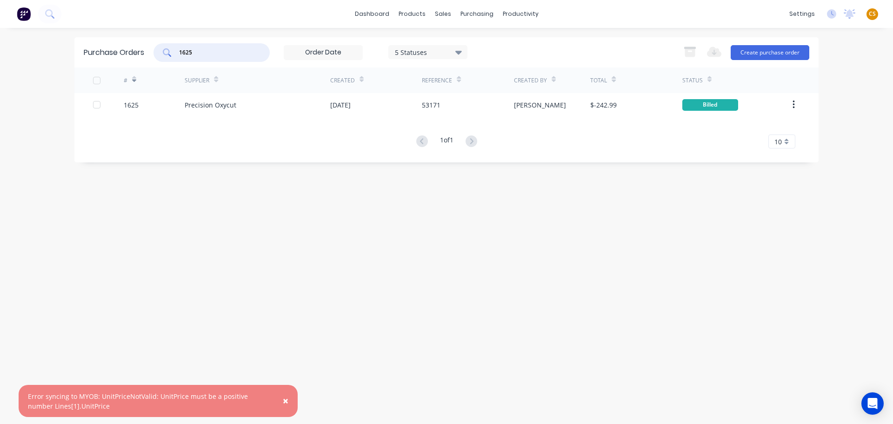
drag, startPoint x: 207, startPoint y: 52, endPoint x: 159, endPoint y: 48, distance: 48.5
click at [159, 48] on div "1625" at bounding box center [212, 52] width 116 height 19
type input "532"
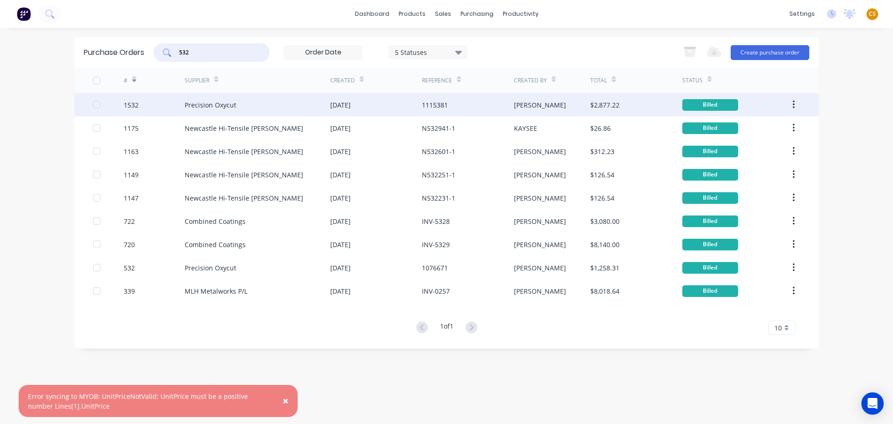
click at [142, 104] on div "1532" at bounding box center [154, 104] width 61 height 23
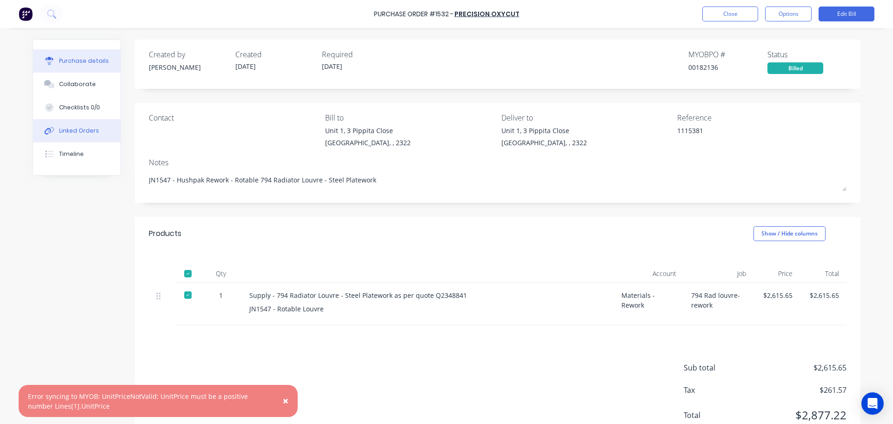
click at [71, 127] on div "Linked Orders" at bounding box center [79, 131] width 40 height 8
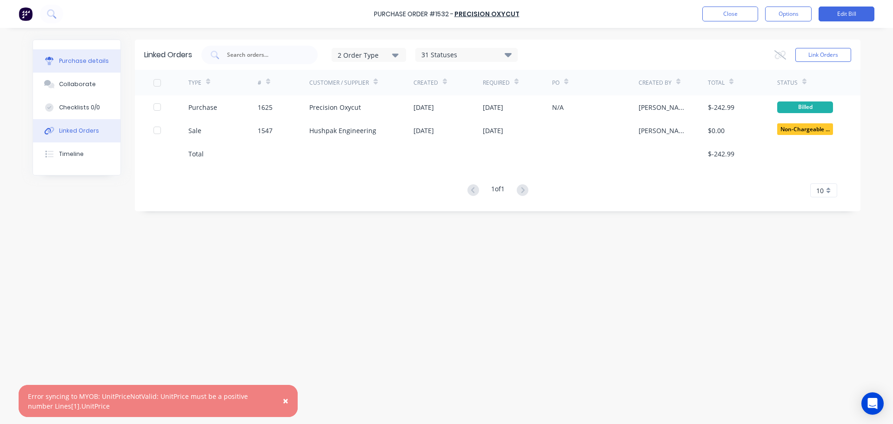
click at [69, 62] on div "Purchase details" at bounding box center [84, 61] width 50 height 8
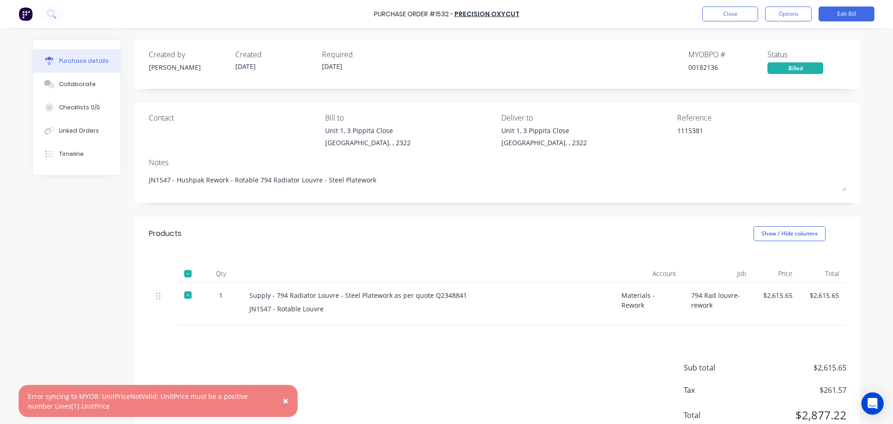
click at [285, 402] on span "×" at bounding box center [286, 400] width 6 height 13
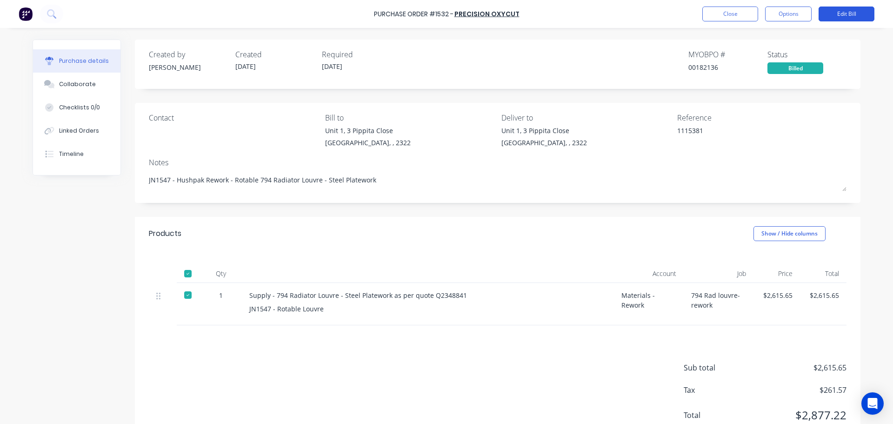
click at [844, 13] on button "Edit Bill" at bounding box center [847, 14] width 56 height 15
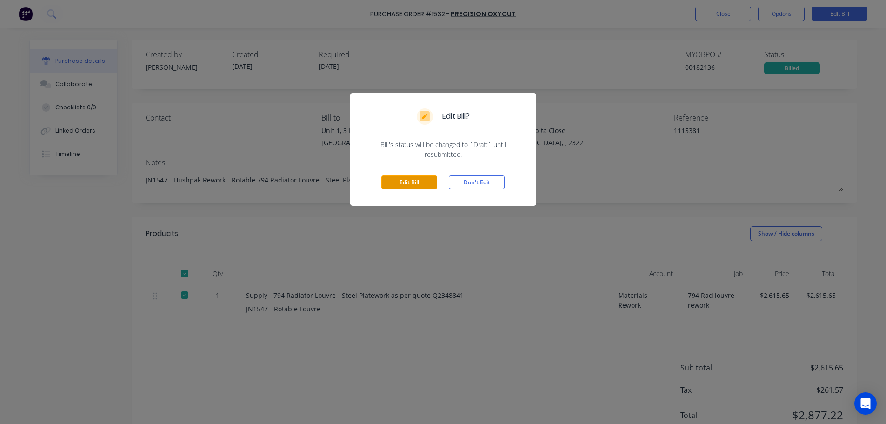
click at [397, 184] on button "Edit Bill" at bounding box center [410, 182] width 56 height 14
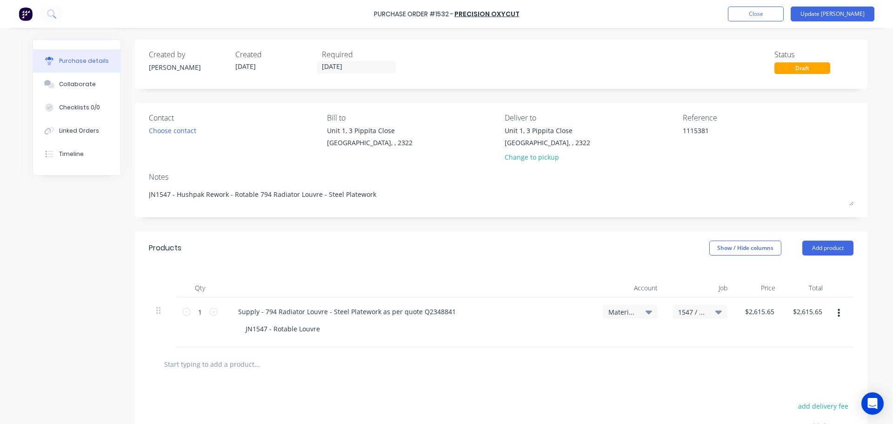
click at [218, 366] on input "text" at bounding box center [257, 364] width 186 height 19
type input "Credit"
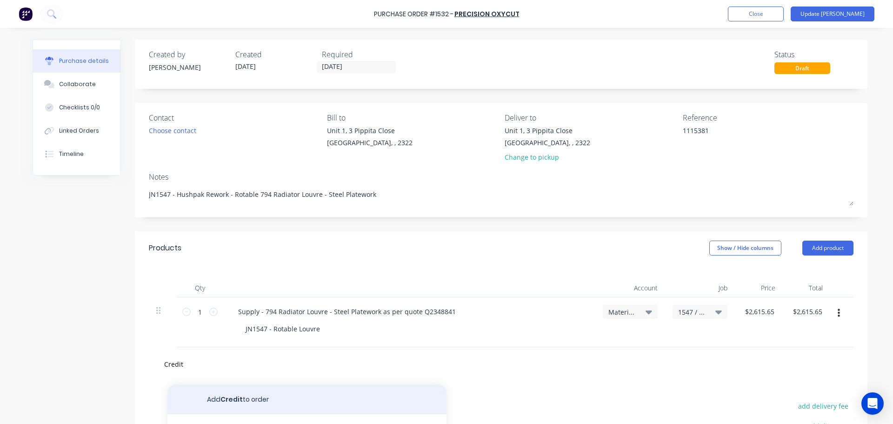
click at [221, 399] on button "Add Credit to order" at bounding box center [306, 399] width 279 height 30
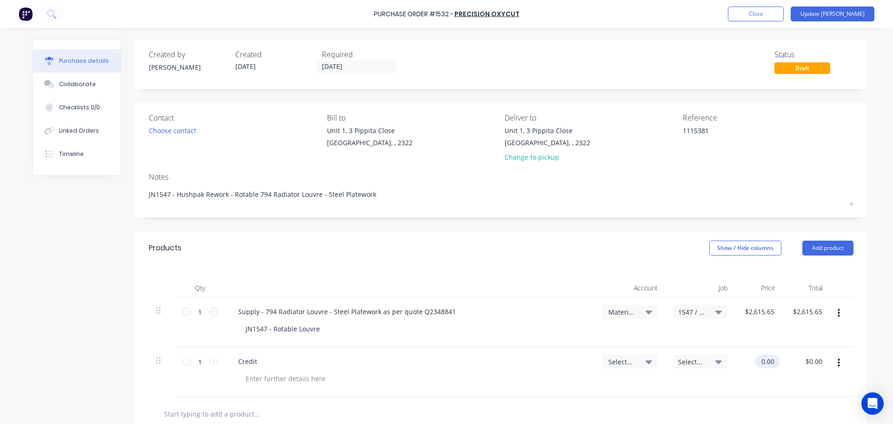
click at [754, 362] on div "0.00 $0.00" at bounding box center [759, 372] width 48 height 50
type input "$-2,000.00"
type input "-2000.00"
type input "$-2,000.00"
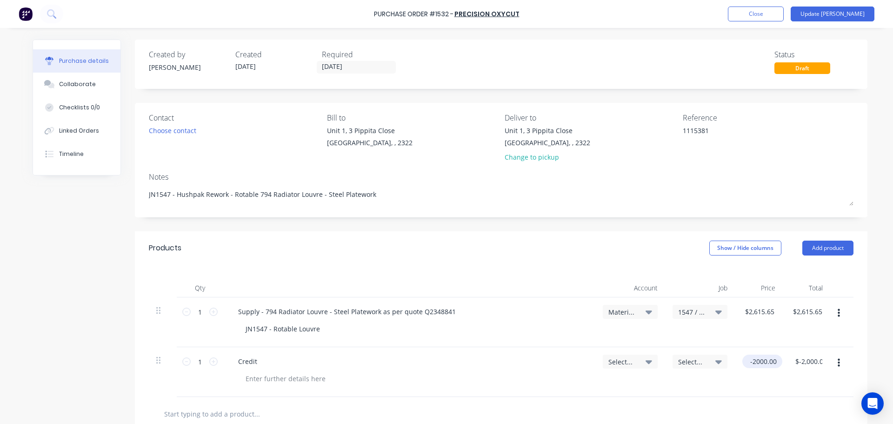
click at [756, 363] on input "-2000.00" at bounding box center [761, 361] width 36 height 13
type input "-200.00"
type input "$-200.00"
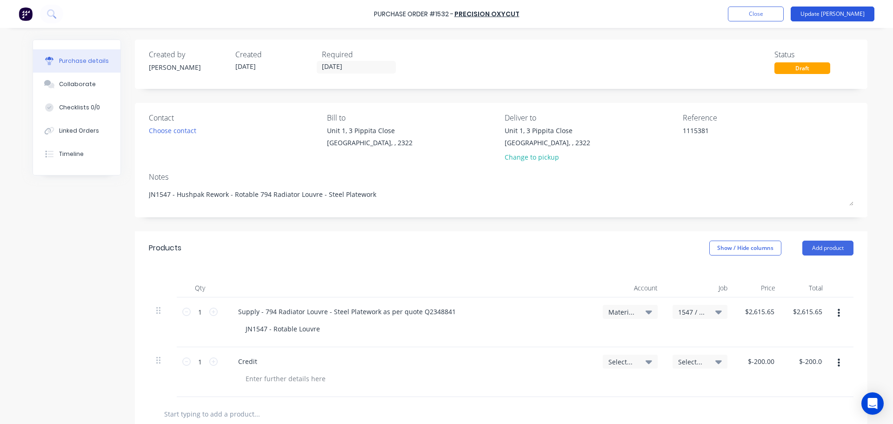
click at [844, 15] on button "Update Bill" at bounding box center [833, 14] width 84 height 15
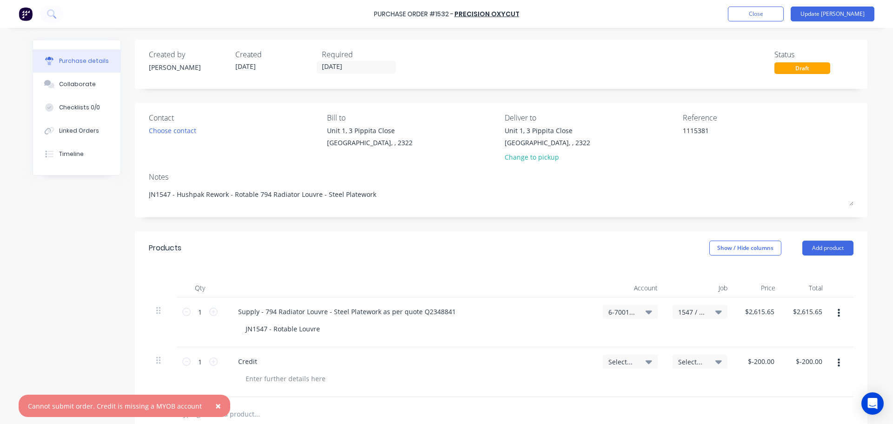
click at [215, 405] on span "×" at bounding box center [218, 405] width 6 height 13
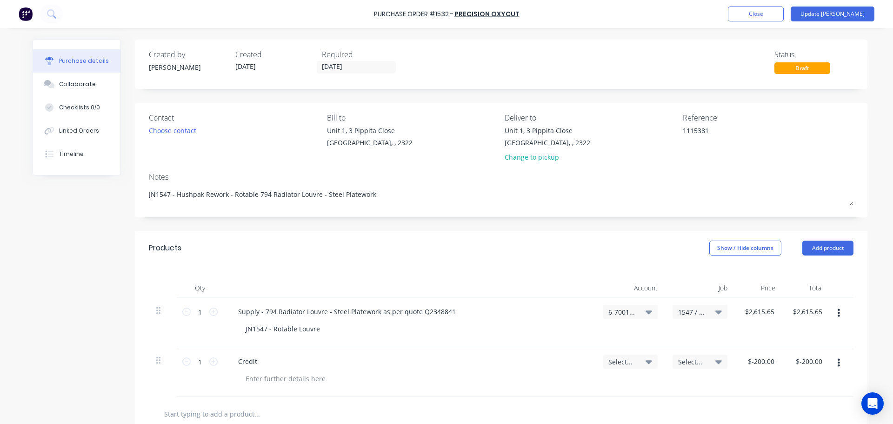
click at [648, 364] on icon at bounding box center [649, 361] width 7 height 10
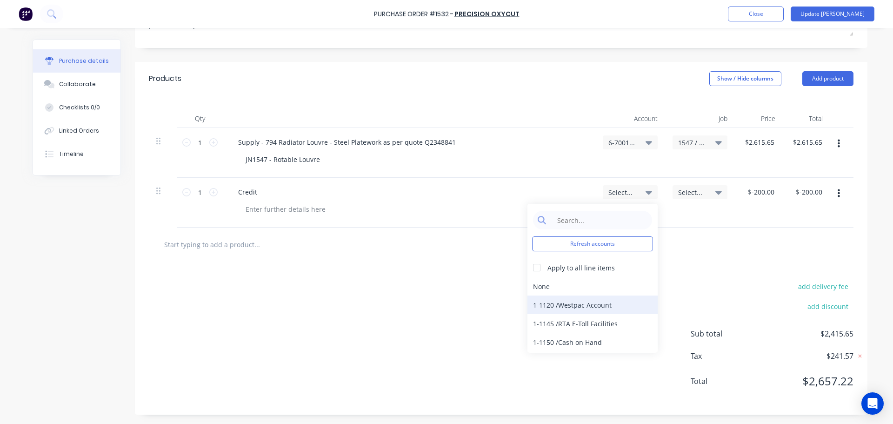
click at [568, 306] on div "1-1120 / Westpac Account" at bounding box center [593, 304] width 130 height 19
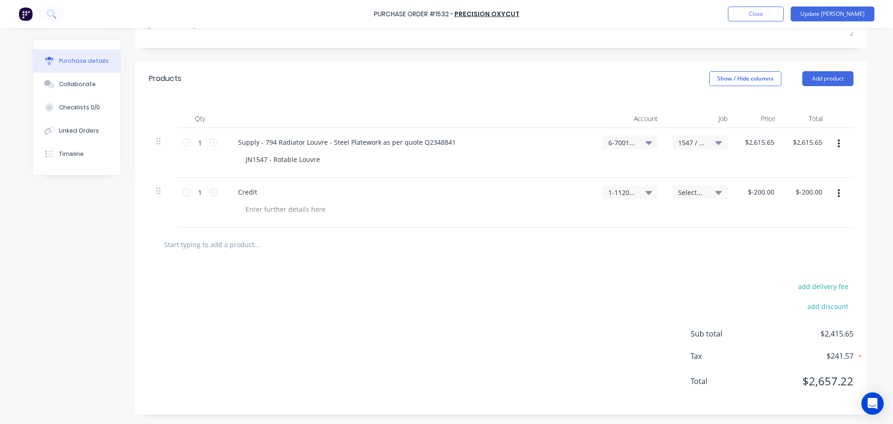
click at [696, 194] on span "Select..." at bounding box center [692, 193] width 28 height 10
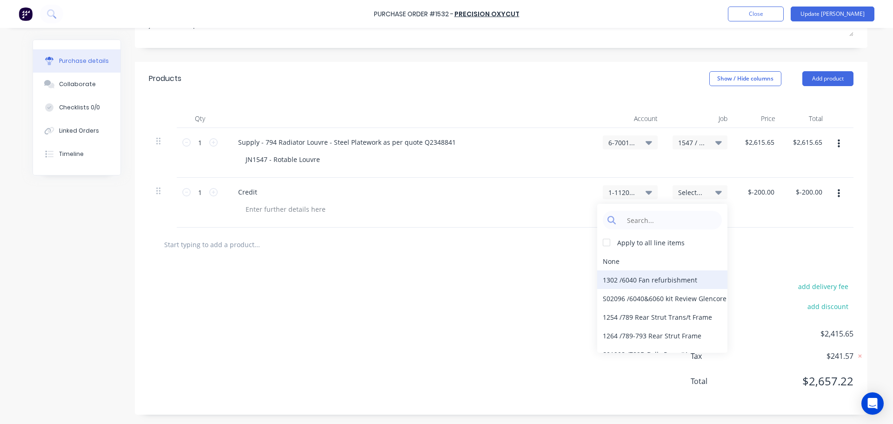
click at [643, 280] on div "1302 / 6040 Fan refurbishment" at bounding box center [662, 279] width 130 height 19
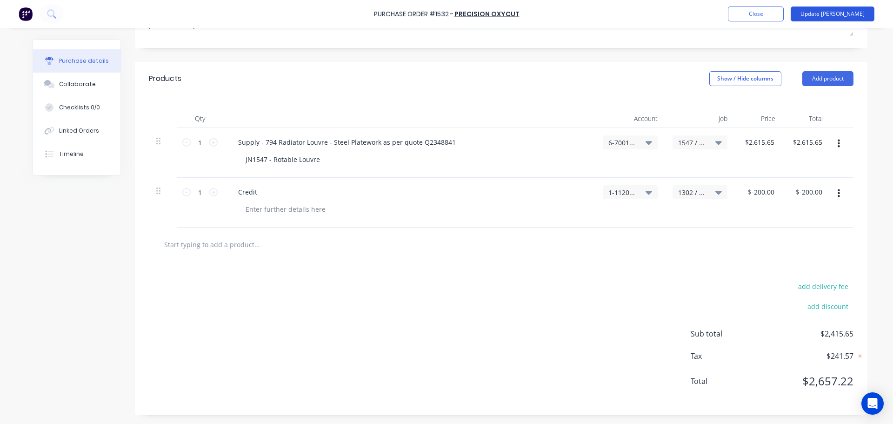
click at [841, 16] on button "Update Bill" at bounding box center [833, 14] width 84 height 15
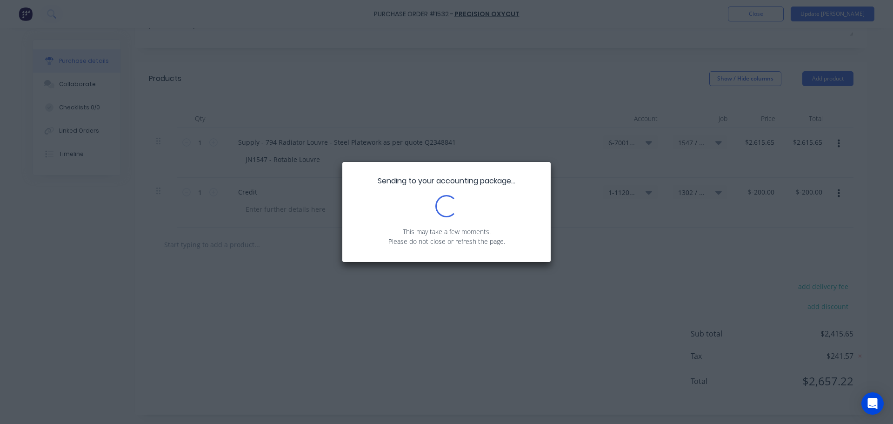
scroll to position [0, 0]
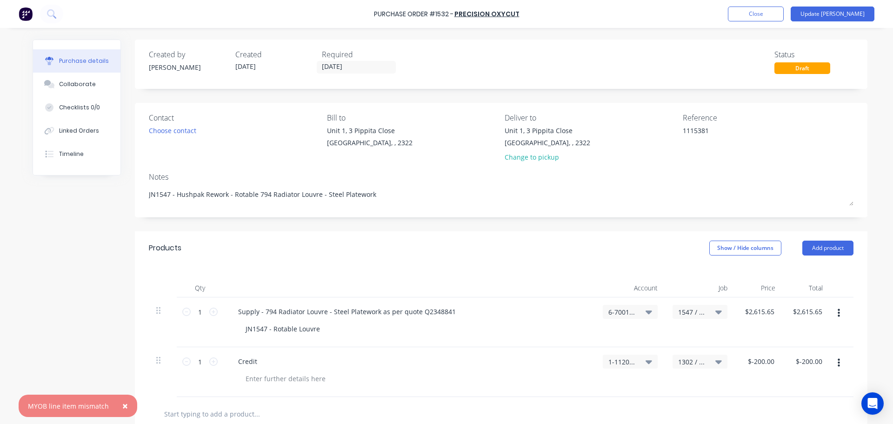
click at [124, 407] on span "×" at bounding box center [125, 405] width 6 height 13
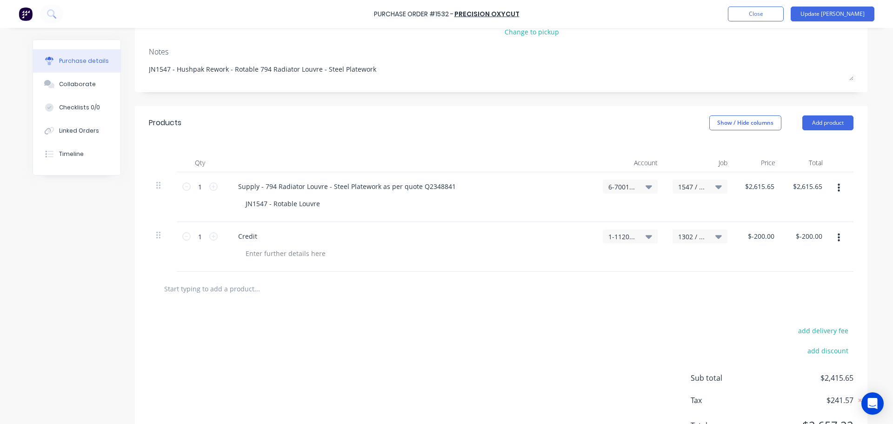
scroll to position [169, 0]
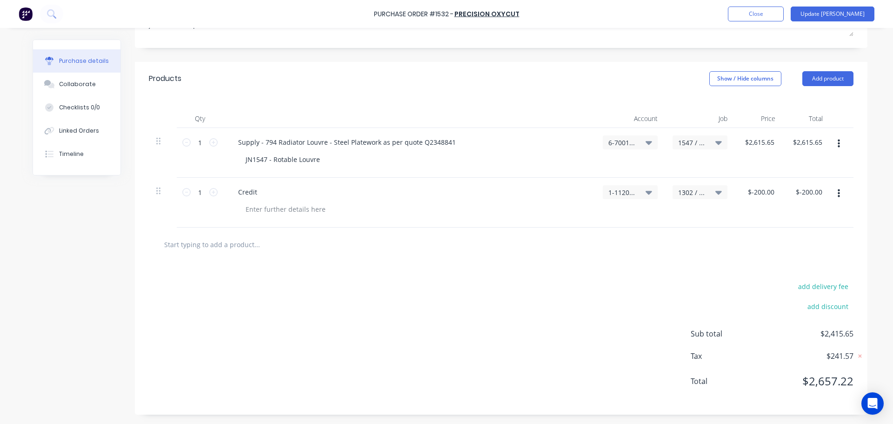
click at [838, 194] on icon "button" at bounding box center [839, 193] width 2 height 10
click at [798, 279] on button "Delete" at bounding box center [810, 274] width 79 height 19
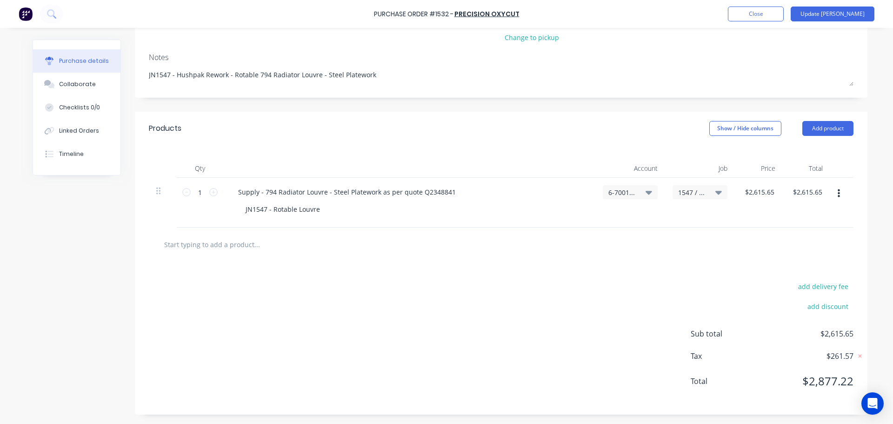
scroll to position [120, 0]
click at [843, 15] on button "Update Bill" at bounding box center [833, 14] width 84 height 15
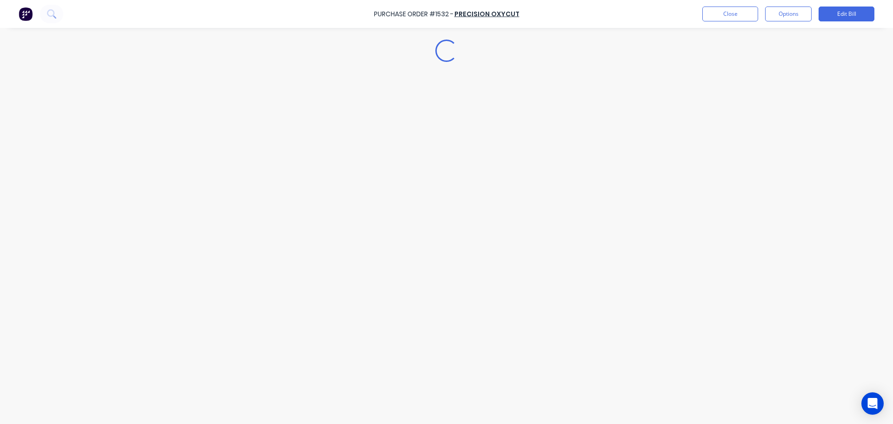
scroll to position [0, 0]
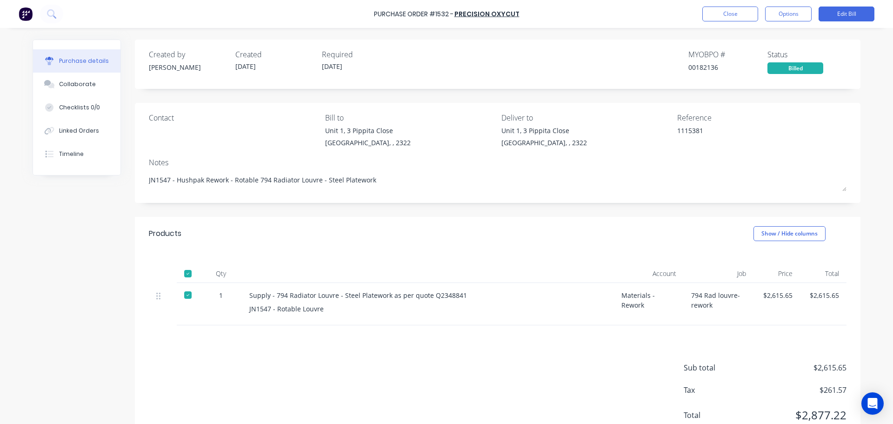
click at [81, 219] on div "Created by Greg Created 15/09/25 Required 22/09/25 MYOB PO # 00182136 Status Bi…" at bounding box center [447, 244] width 828 height 409
click at [836, 17] on button "Edit Bill" at bounding box center [847, 14] width 56 height 15
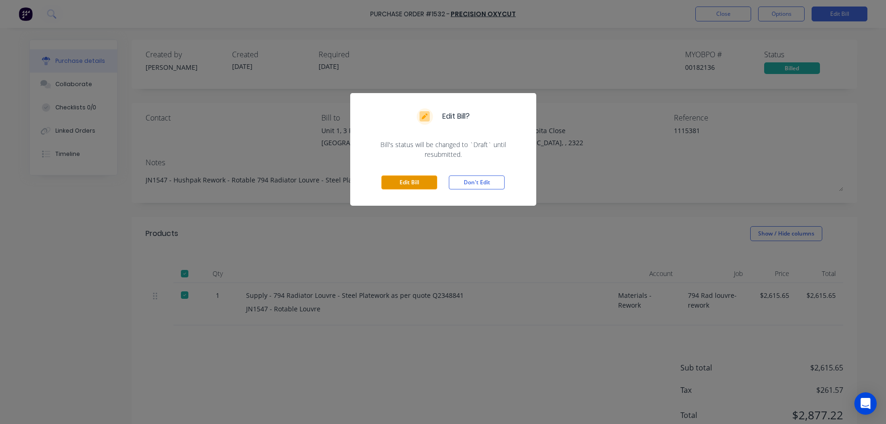
click at [401, 185] on button "Edit Bill" at bounding box center [410, 182] width 56 height 14
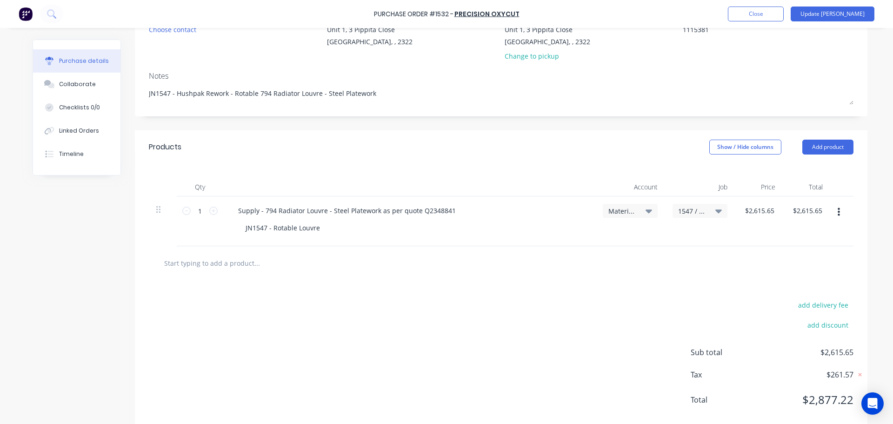
scroll to position [120, 0]
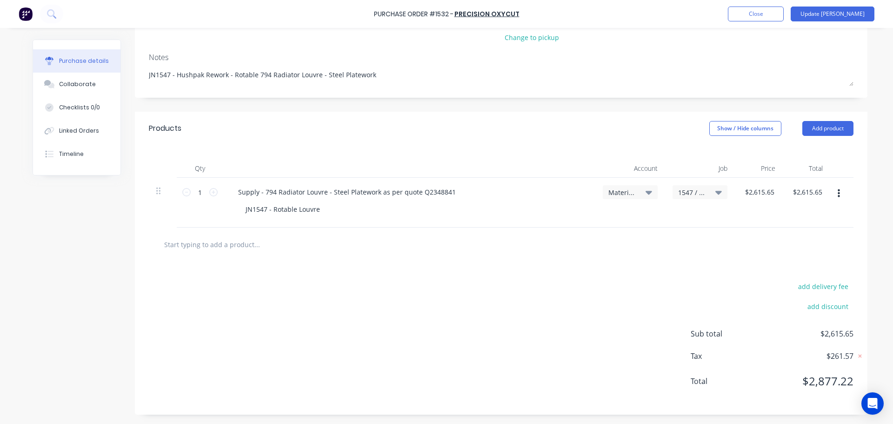
click at [228, 244] on input "text" at bounding box center [257, 244] width 186 height 19
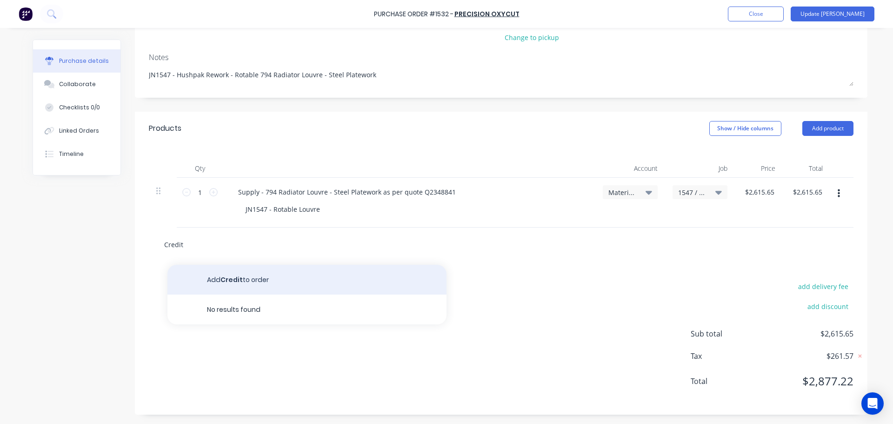
type input "Credit"
click at [245, 281] on button "Add Credit to order" at bounding box center [306, 280] width 279 height 30
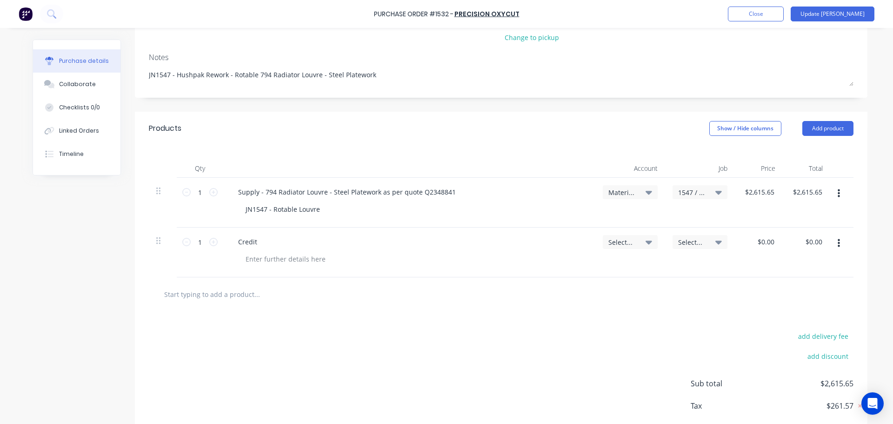
click at [833, 243] on button "button" at bounding box center [839, 243] width 22 height 17
click at [784, 322] on button "Delete" at bounding box center [810, 324] width 79 height 19
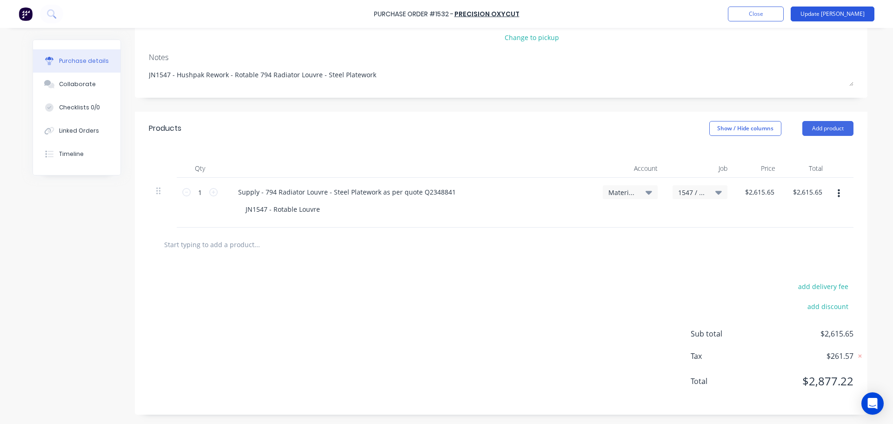
click at [834, 16] on button "Update Bill" at bounding box center [833, 14] width 84 height 15
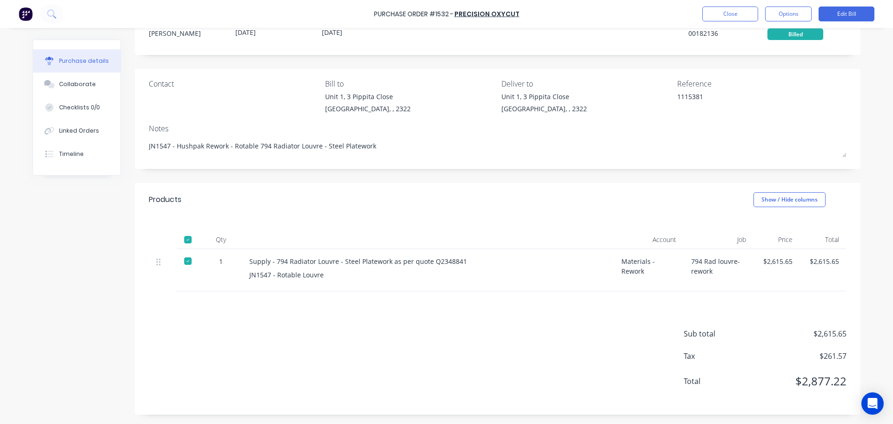
scroll to position [0, 0]
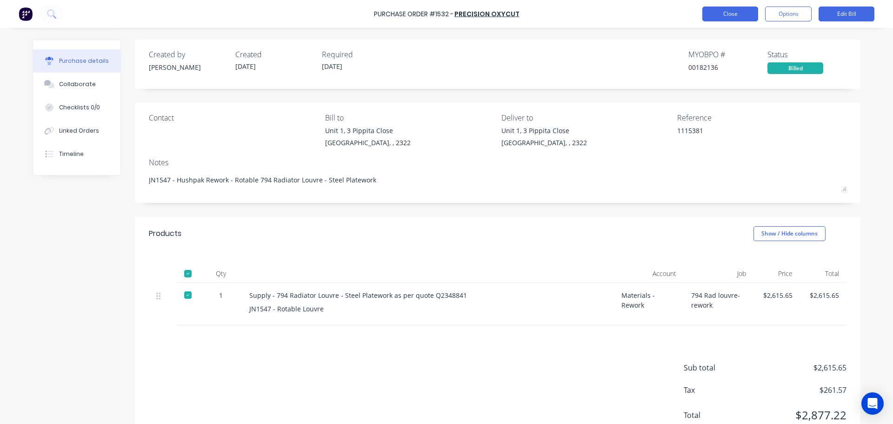
click at [732, 18] on button "Close" at bounding box center [731, 14] width 56 height 15
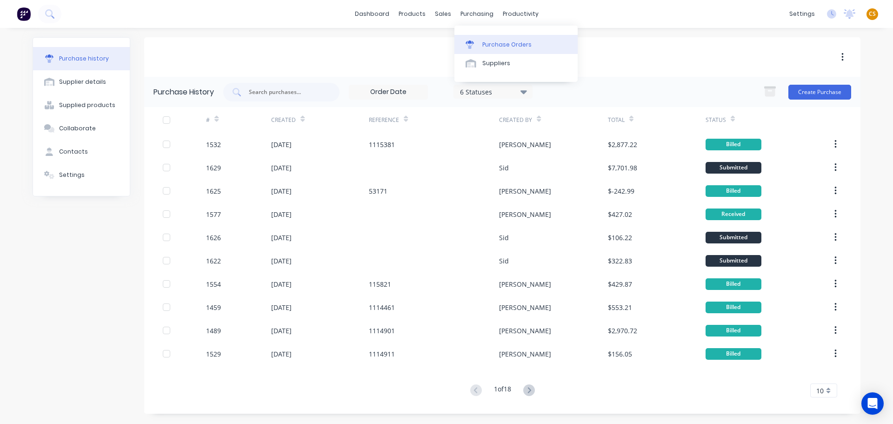
click at [501, 43] on div "Purchase Orders" at bounding box center [506, 44] width 49 height 8
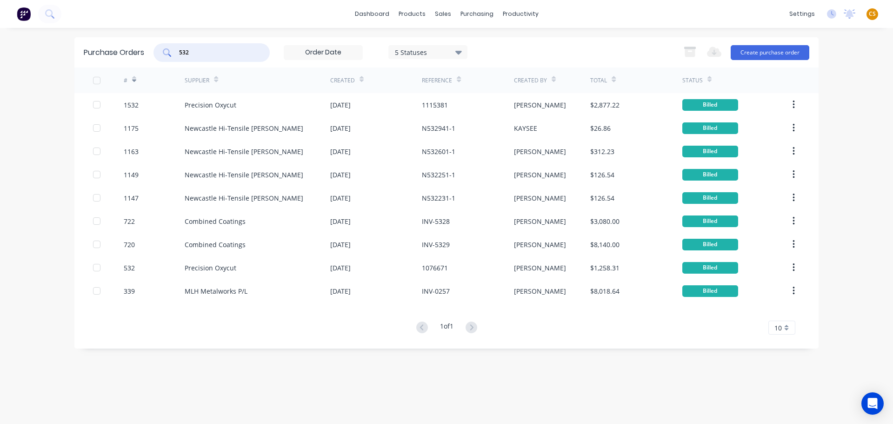
drag, startPoint x: 200, startPoint y: 50, endPoint x: 144, endPoint y: 49, distance: 55.8
click at [144, 49] on div "Purchase Orders 532 5 Statuses 5 Statuses Export to Excel (XLSX) Create purchas…" at bounding box center [446, 52] width 744 height 30
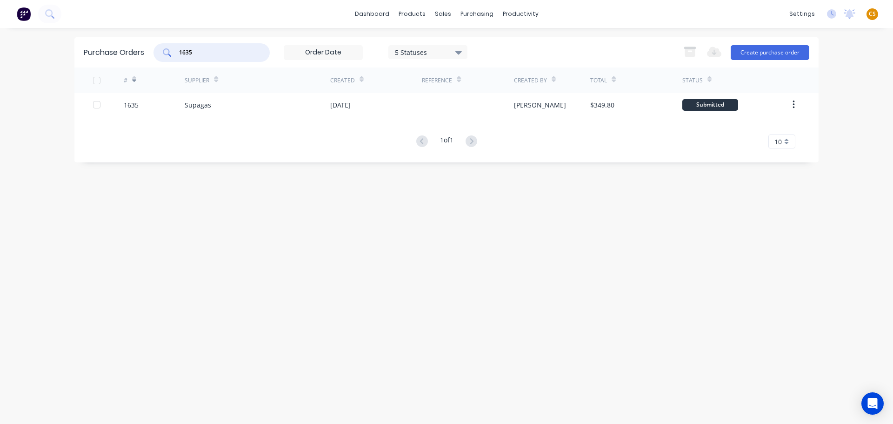
drag, startPoint x: 222, startPoint y: 50, endPoint x: 146, endPoint y: 49, distance: 76.3
click at [146, 49] on div "Purchase Orders 1635 5 Statuses 5 Statuses Export to Excel (XLSX) Create purcha…" at bounding box center [446, 52] width 744 height 30
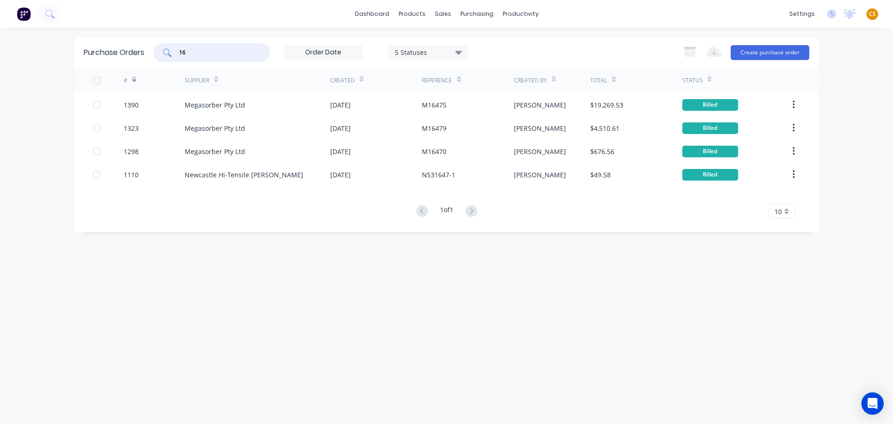
type input "1"
type input "1635"
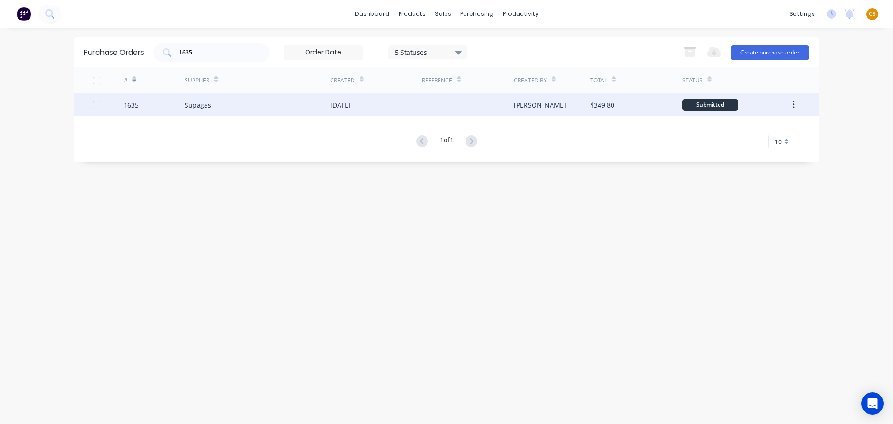
click at [197, 108] on div "Supagas" at bounding box center [198, 105] width 27 height 10
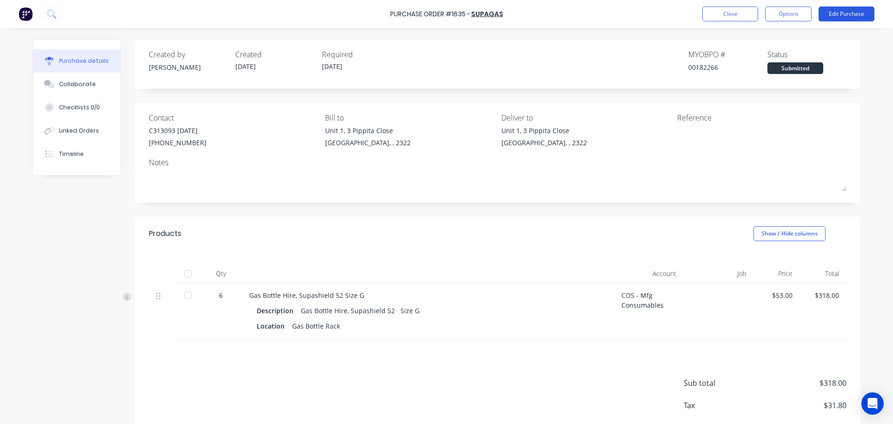
click at [832, 13] on button "Edit Purchase" at bounding box center [847, 14] width 56 height 15
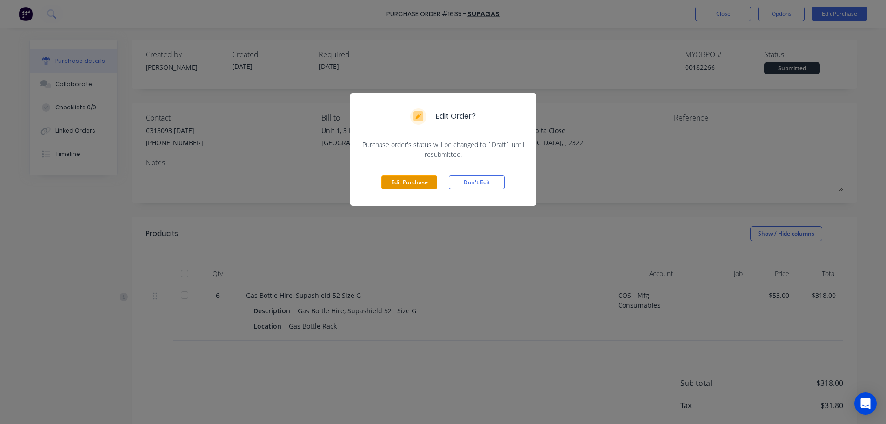
click at [415, 185] on button "Edit Purchase" at bounding box center [410, 182] width 56 height 14
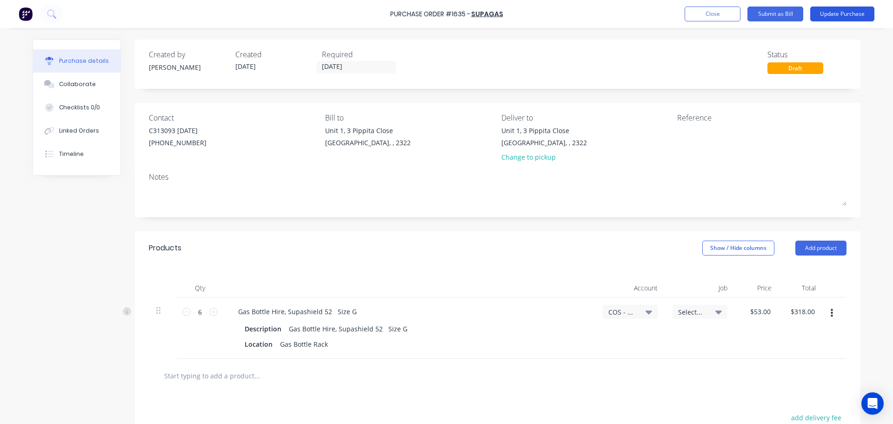
click at [841, 14] on button "Update Purchase" at bounding box center [842, 14] width 64 height 15
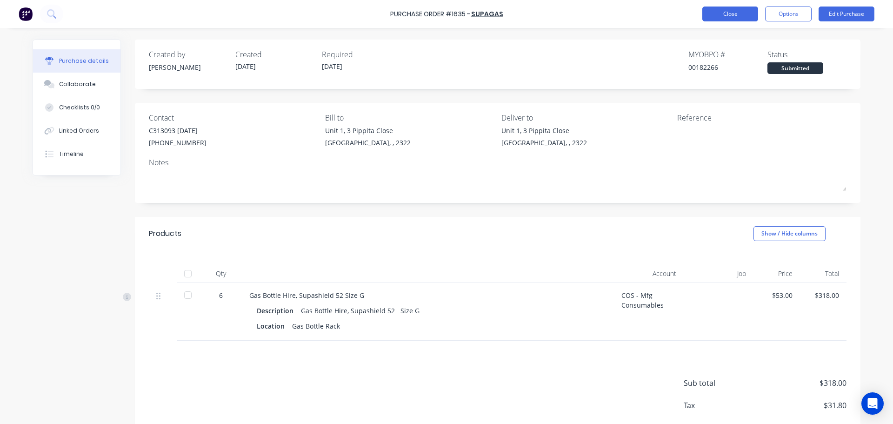
click at [721, 9] on button "Close" at bounding box center [731, 14] width 56 height 15
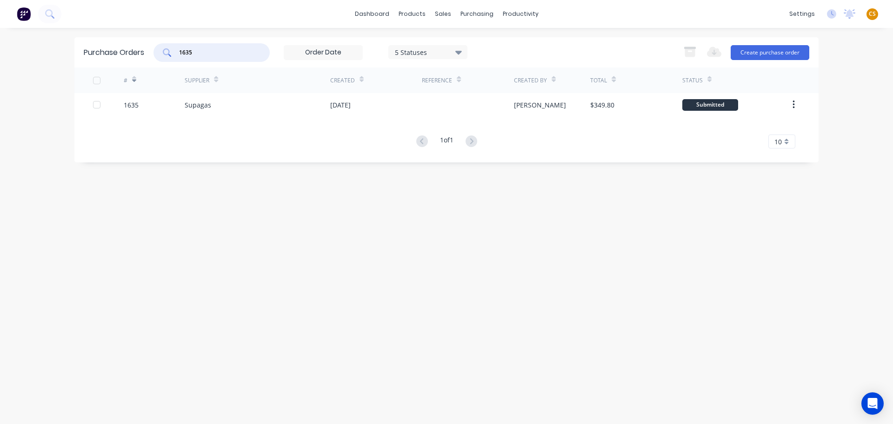
drag, startPoint x: 211, startPoint y: 53, endPoint x: 143, endPoint y: 51, distance: 68.0
click at [143, 51] on div "Purchase Orders 1635 5 Statuses 5 Statuses Export to Excel (XLSX) Create purcha…" at bounding box center [446, 52] width 744 height 30
type input "1725"
click at [496, 45] on div "Purchase Orders" at bounding box center [506, 44] width 49 height 8
drag, startPoint x: 215, startPoint y: 52, endPoint x: 127, endPoint y: 52, distance: 87.9
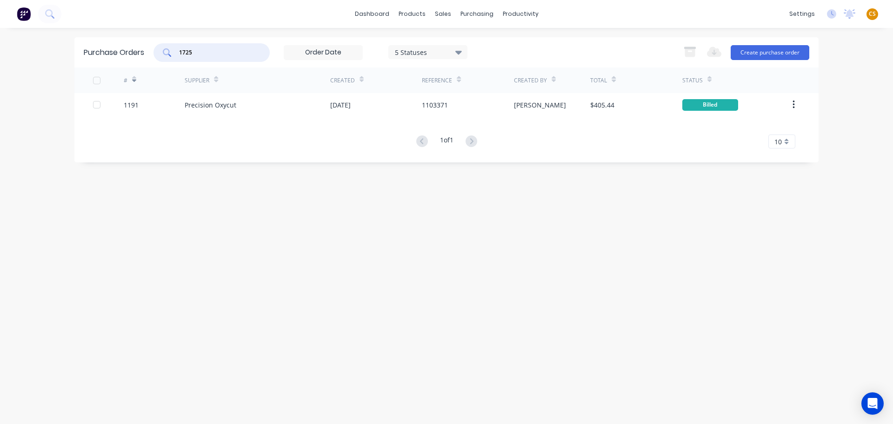
click at [127, 52] on div "Purchase Orders 1725 5 Statuses 5 Statuses Export to Excel (XLSX) Create purcha…" at bounding box center [446, 52] width 744 height 30
drag, startPoint x: 204, startPoint y: 51, endPoint x: 154, endPoint y: 50, distance: 50.7
click at [154, 50] on div "Purchase Orders 1625 5 Statuses 5 Statuses Export to Excel (XLSX) Create purcha…" at bounding box center [446, 52] width 744 height 30
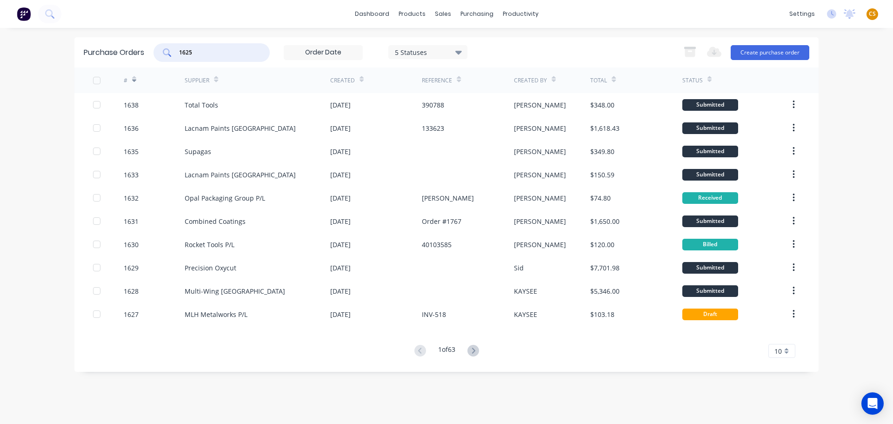
type input "1625"
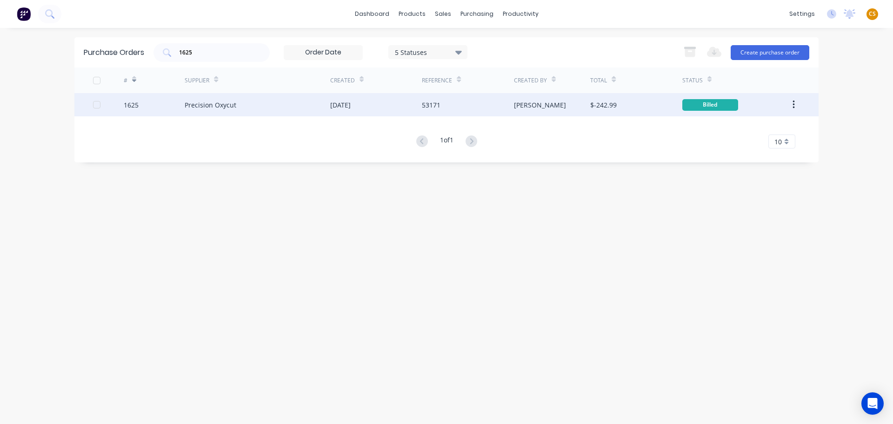
click at [156, 105] on div "1625" at bounding box center [154, 104] width 61 height 23
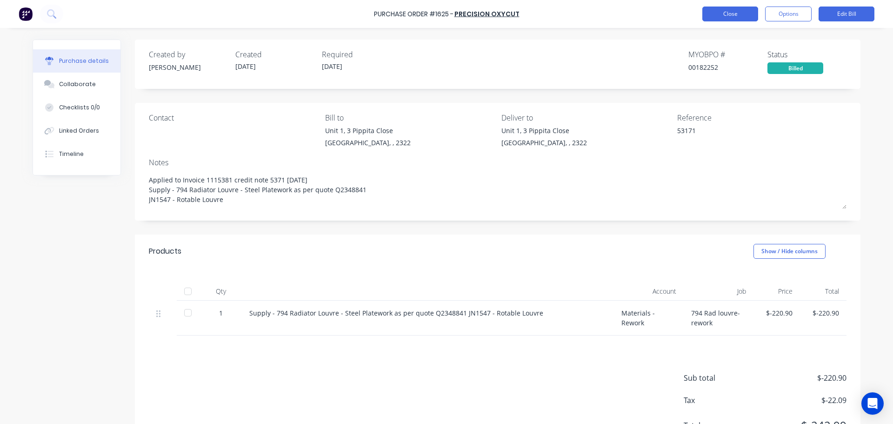
click at [738, 13] on button "Close" at bounding box center [731, 14] width 56 height 15
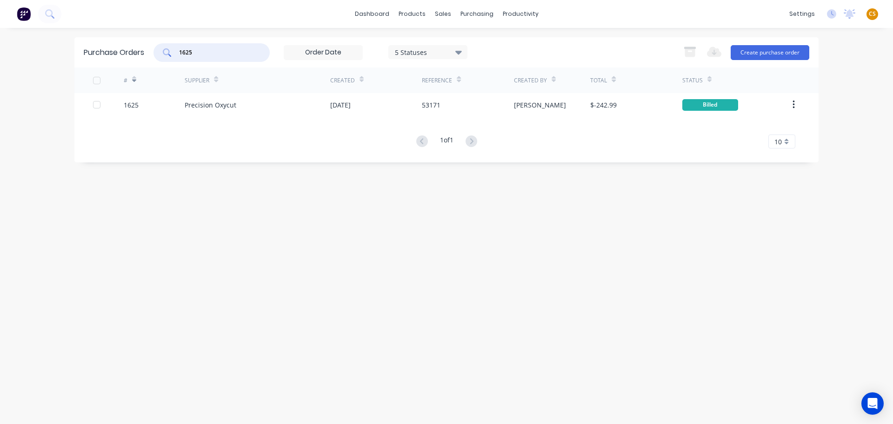
click at [222, 53] on input "1625" at bounding box center [216, 52] width 77 height 9
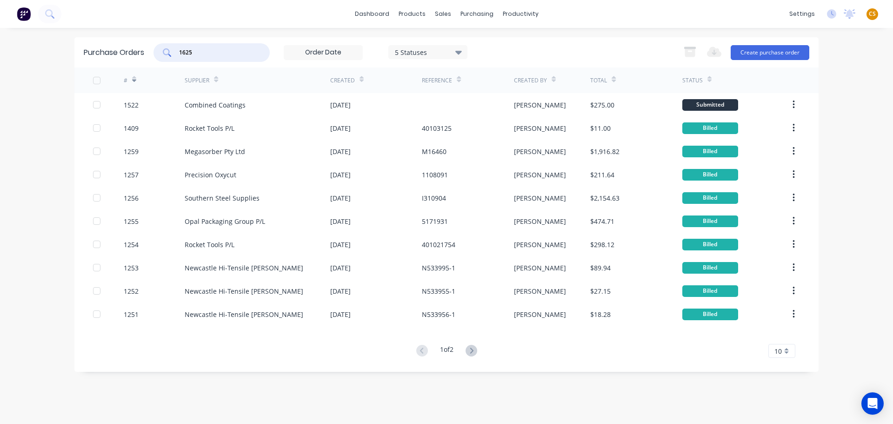
type input "1625"
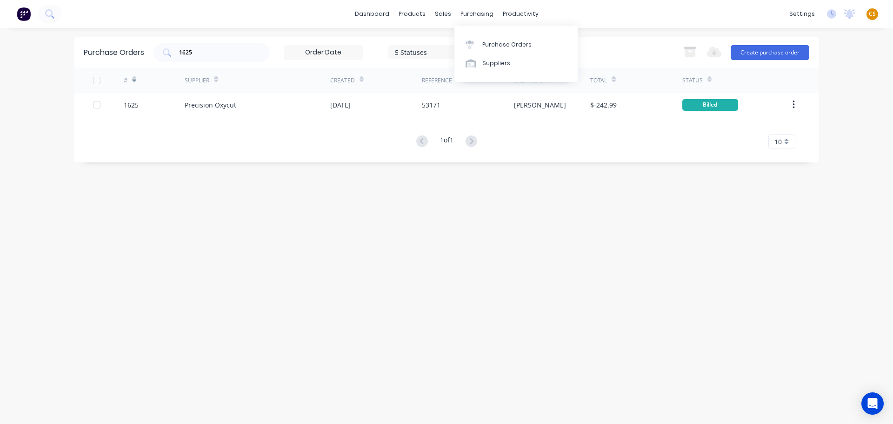
drag, startPoint x: 502, startPoint y: 47, endPoint x: 444, endPoint y: 47, distance: 57.7
click at [502, 47] on div "Purchase Orders" at bounding box center [506, 44] width 49 height 8
drag, startPoint x: 207, startPoint y: 52, endPoint x: 24, endPoint y: 49, distance: 182.9
click at [31, 54] on div "dashboard products sales purchasing productivity dashboard products Product Cat…" at bounding box center [446, 212] width 893 height 424
click at [10, 122] on div "dashboard products sales purchasing productivity dashboard products Product Cat…" at bounding box center [446, 212] width 893 height 424
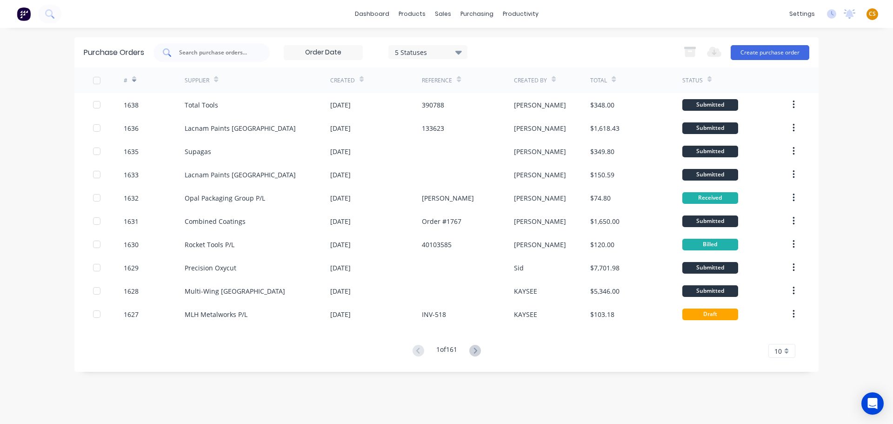
click at [202, 47] on div at bounding box center [212, 52] width 116 height 19
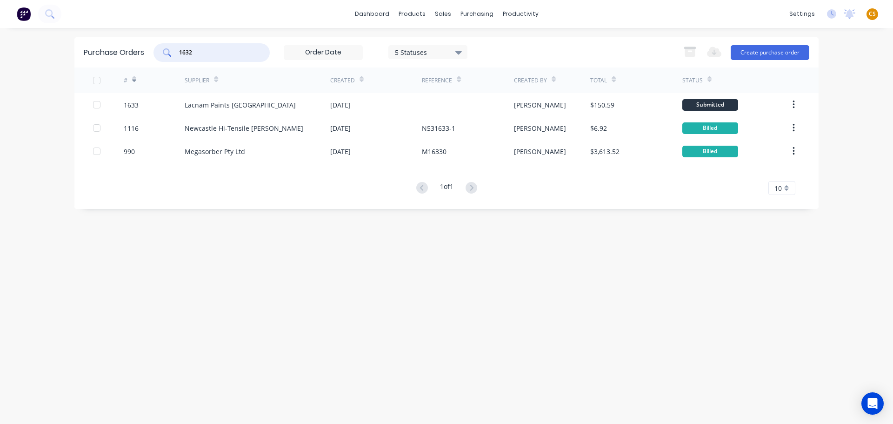
type input "1632"
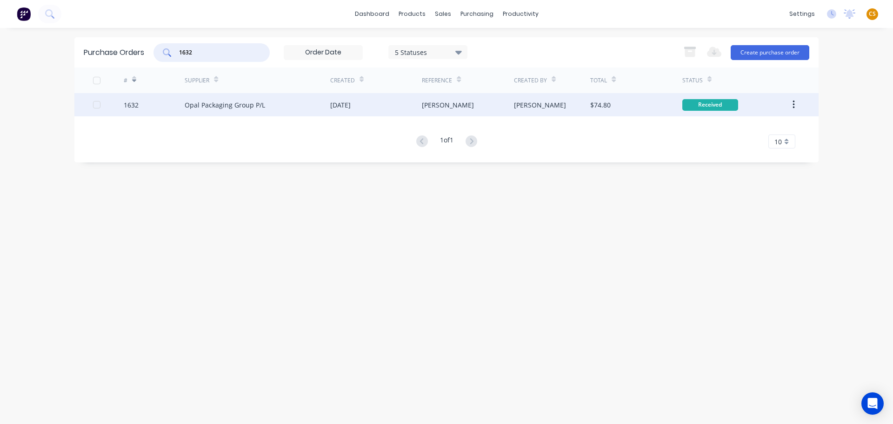
click at [189, 109] on div "Opal Packaging Group P/L" at bounding box center [225, 105] width 80 height 10
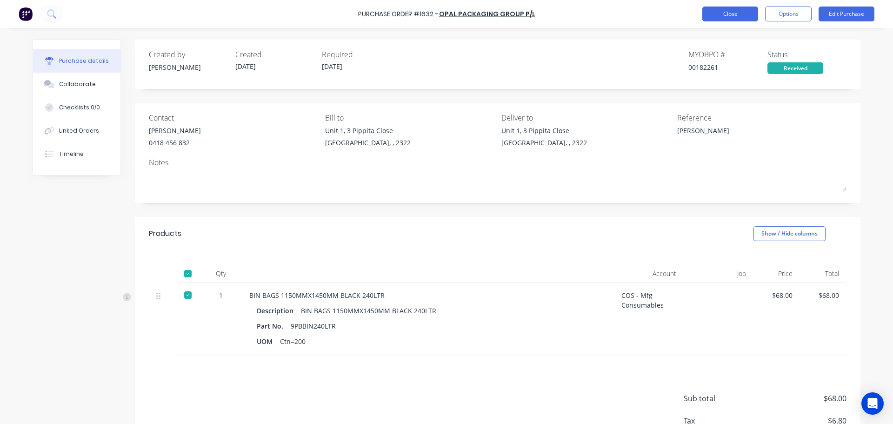
click at [739, 13] on button "Close" at bounding box center [731, 14] width 56 height 15
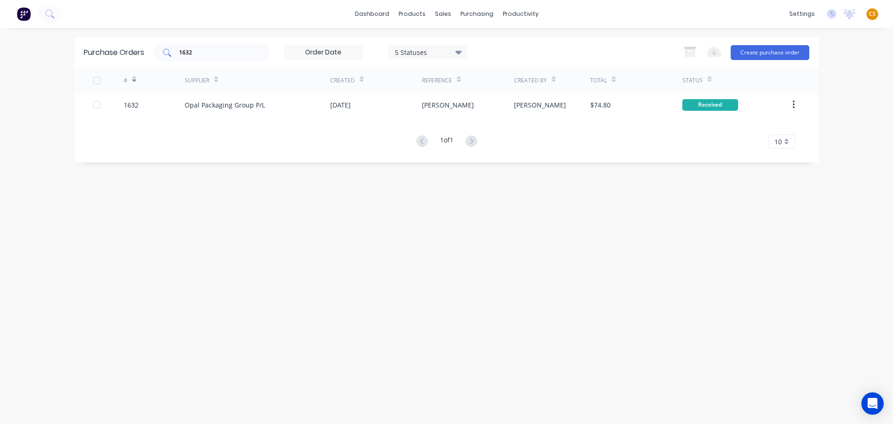
click at [216, 48] on input "1632" at bounding box center [216, 52] width 77 height 9
type input "1638"
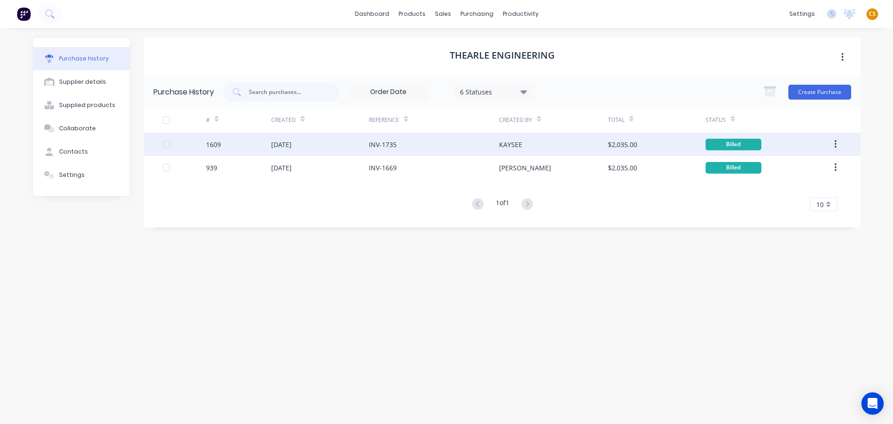
click at [238, 148] on div "1609" at bounding box center [238, 144] width 65 height 23
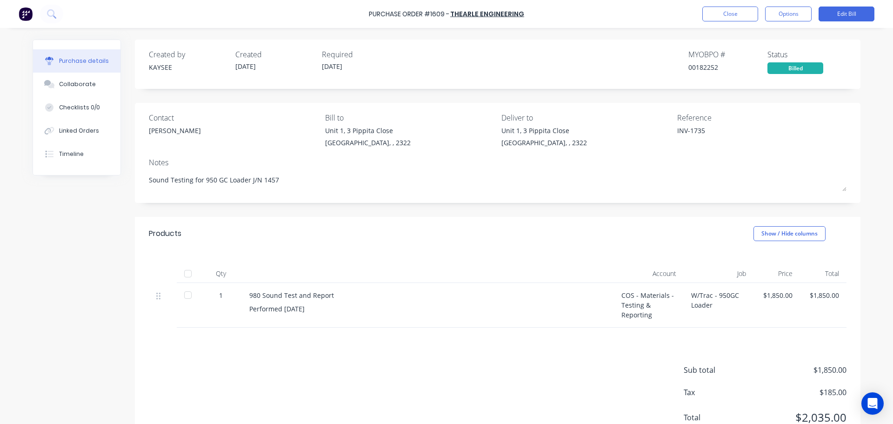
type textarea "x"
click at [737, 18] on button "Close" at bounding box center [731, 14] width 56 height 15
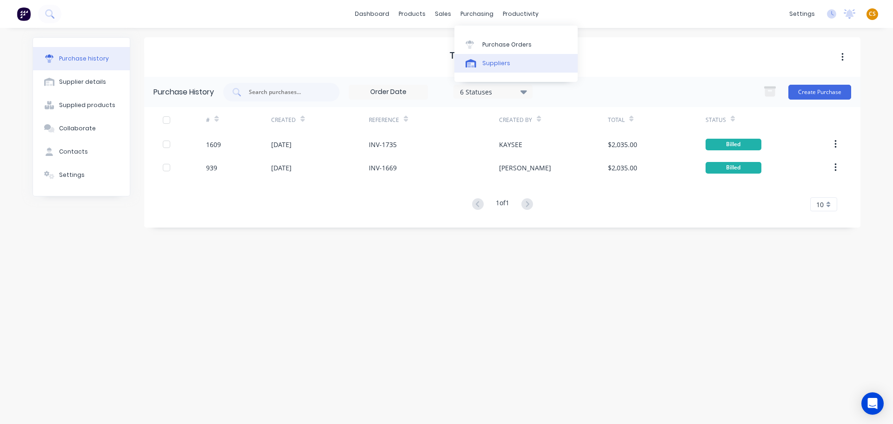
click at [494, 63] on div "Suppliers" at bounding box center [496, 63] width 28 height 8
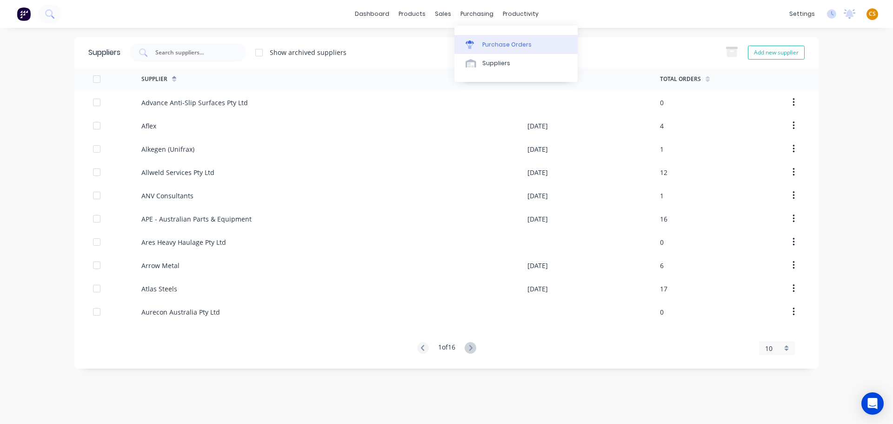
click at [507, 48] on div "Purchase Orders" at bounding box center [506, 44] width 49 height 8
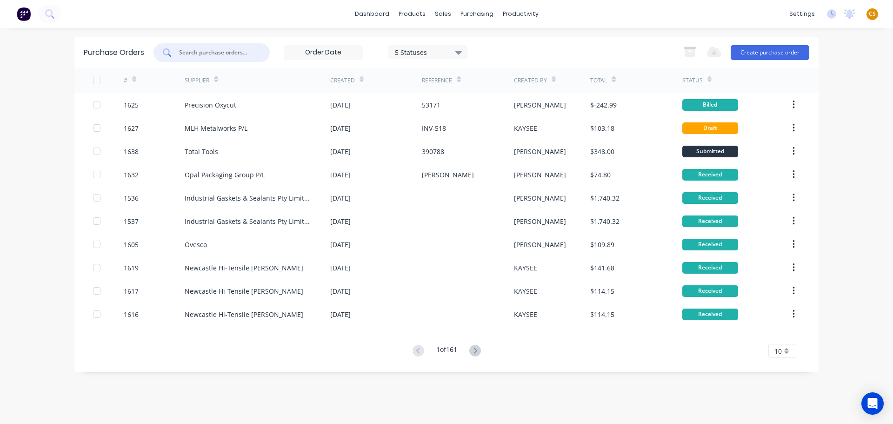
click at [202, 51] on input "text" at bounding box center [216, 52] width 77 height 9
type input "1625"
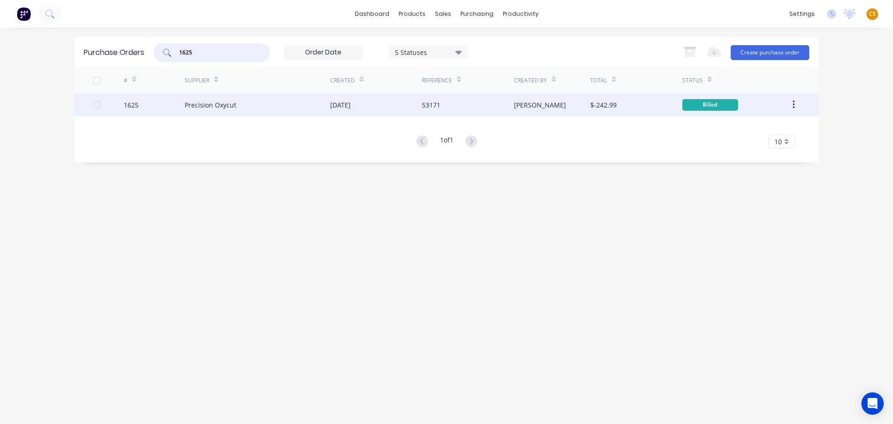
click at [156, 106] on div "1625" at bounding box center [154, 104] width 61 height 23
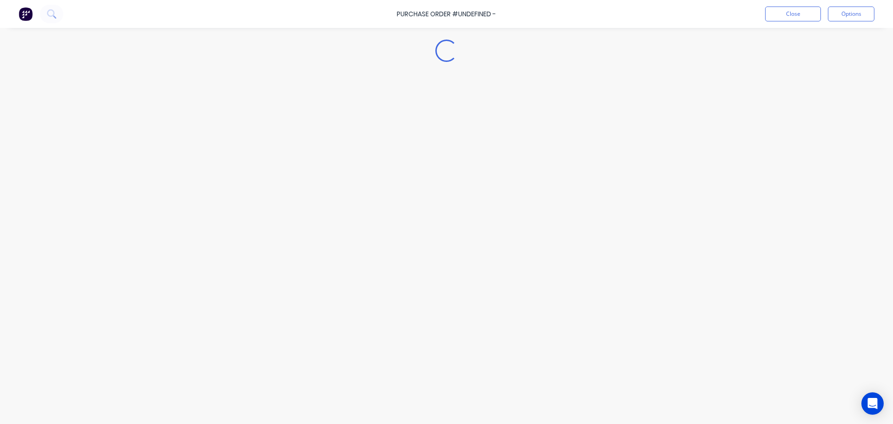
type textarea "x"
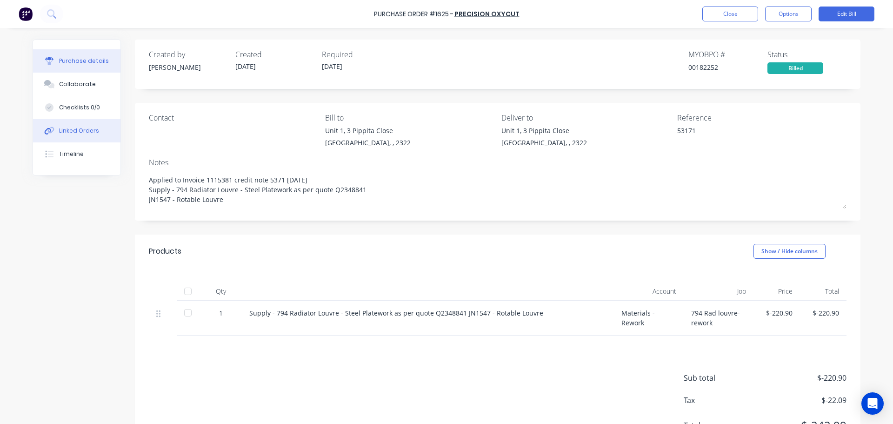
click at [69, 124] on button "Linked Orders" at bounding box center [76, 130] width 87 height 23
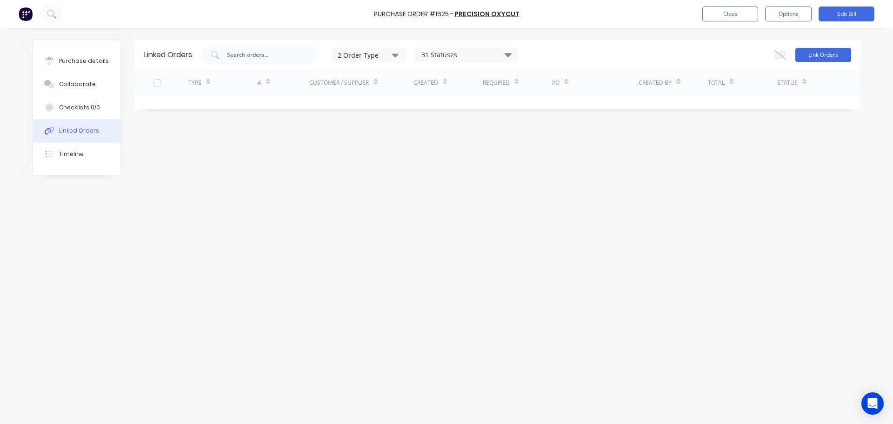
click at [802, 57] on button "Link Orders" at bounding box center [824, 55] width 56 height 14
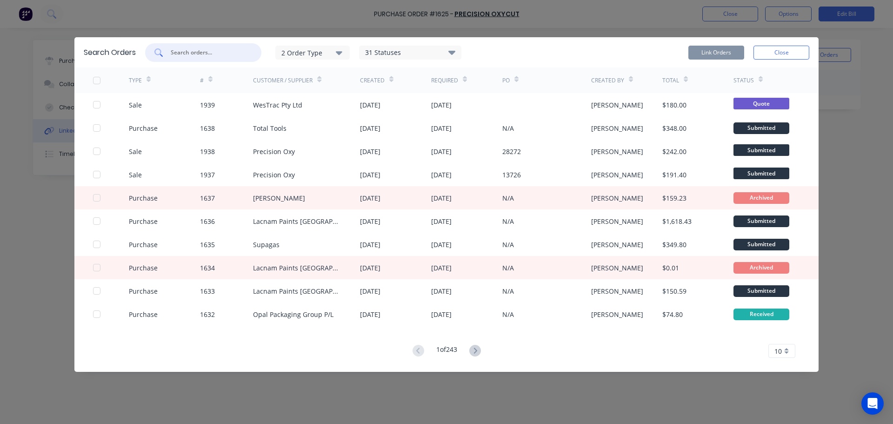
click at [192, 48] on input "text" at bounding box center [208, 52] width 77 height 9
type input "4"
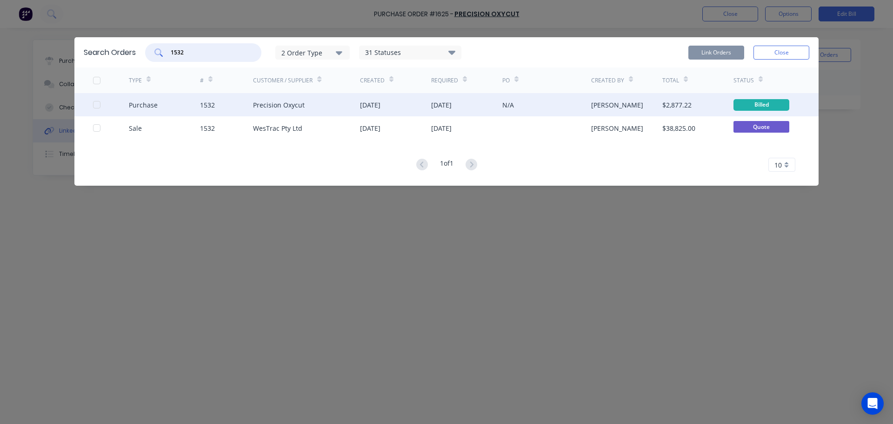
click at [94, 104] on div at bounding box center [96, 104] width 19 height 19
type input "1532"
click at [696, 53] on button "Link Orders" at bounding box center [717, 53] width 56 height 14
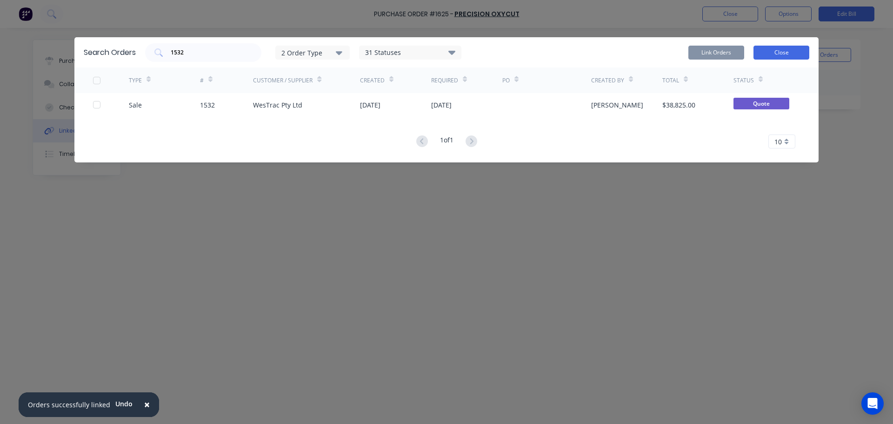
click at [771, 53] on button "Close" at bounding box center [782, 53] width 56 height 14
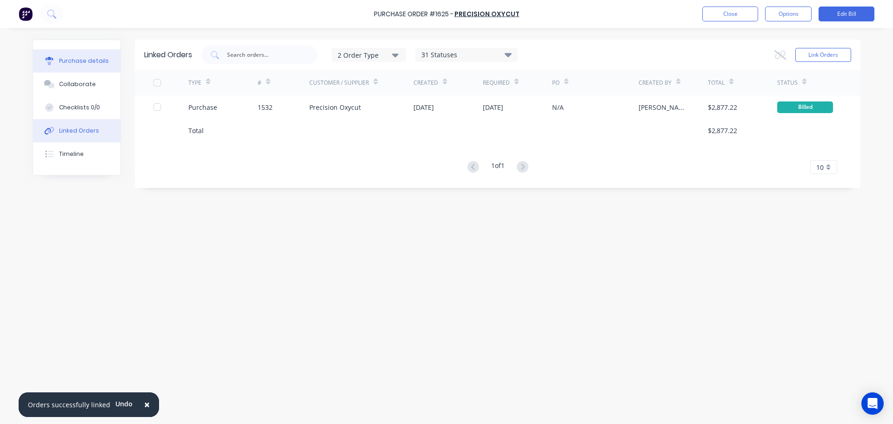
click at [74, 62] on div "Purchase details" at bounding box center [84, 61] width 50 height 8
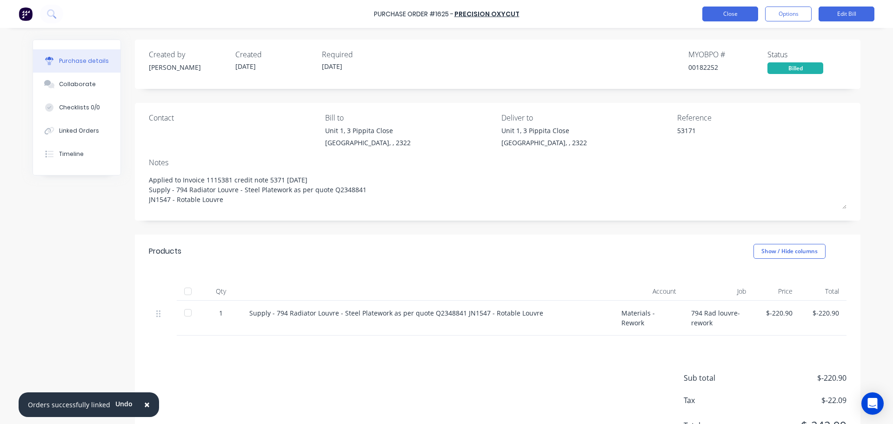
click at [708, 14] on button "Close" at bounding box center [731, 14] width 56 height 15
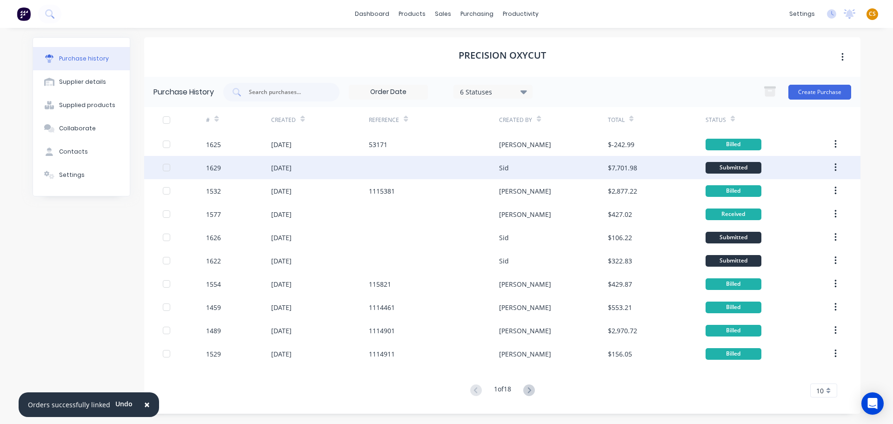
click at [232, 161] on div "1629" at bounding box center [238, 167] width 65 height 23
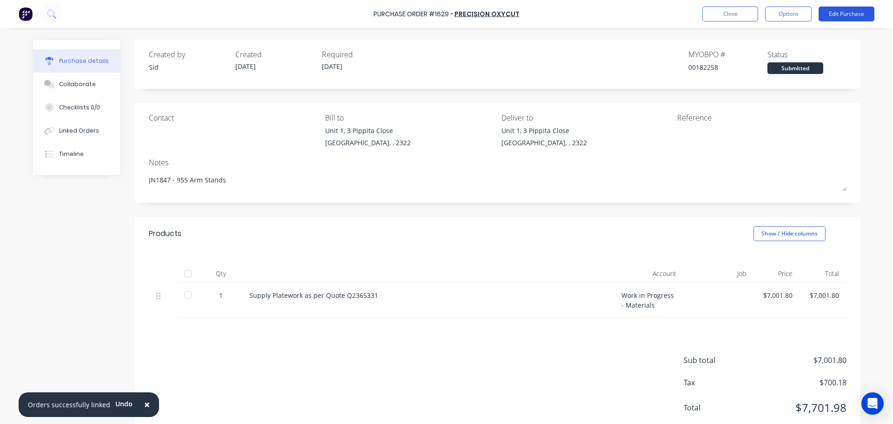
click at [837, 16] on button "Edit Purchase" at bounding box center [847, 14] width 56 height 15
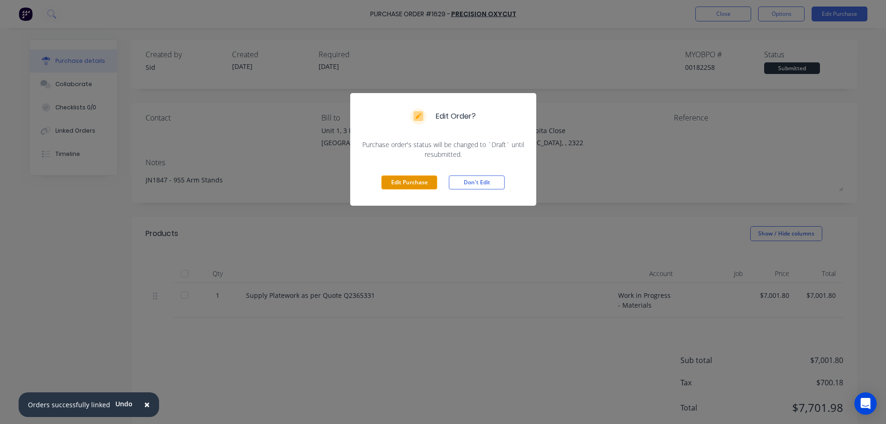
click at [396, 179] on button "Edit Purchase" at bounding box center [410, 182] width 56 height 14
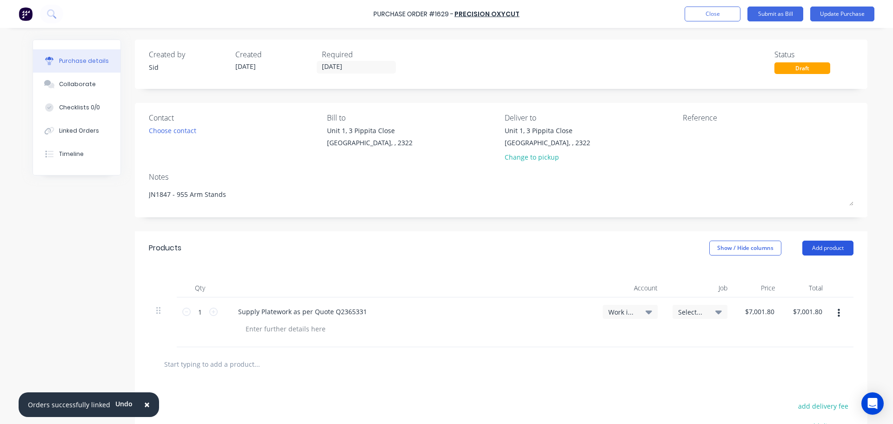
click at [816, 248] on button "Add product" at bounding box center [828, 248] width 51 height 15
click at [826, 14] on button "Update Purchase" at bounding box center [842, 14] width 64 height 15
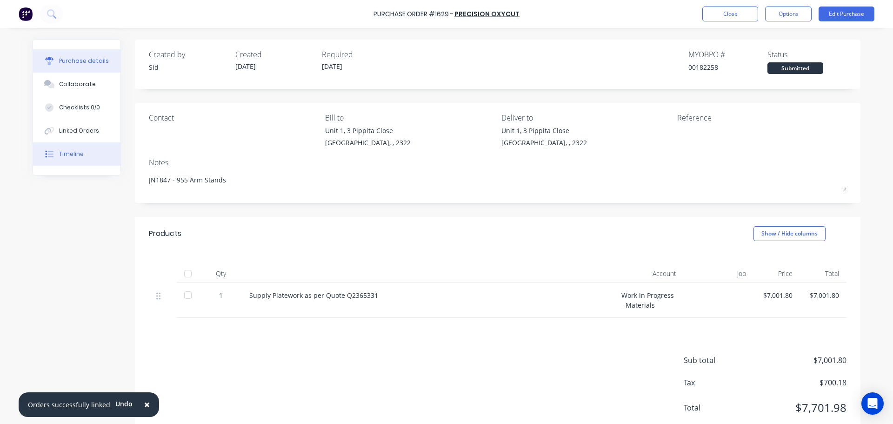
click at [65, 156] on div "Timeline" at bounding box center [71, 154] width 25 height 8
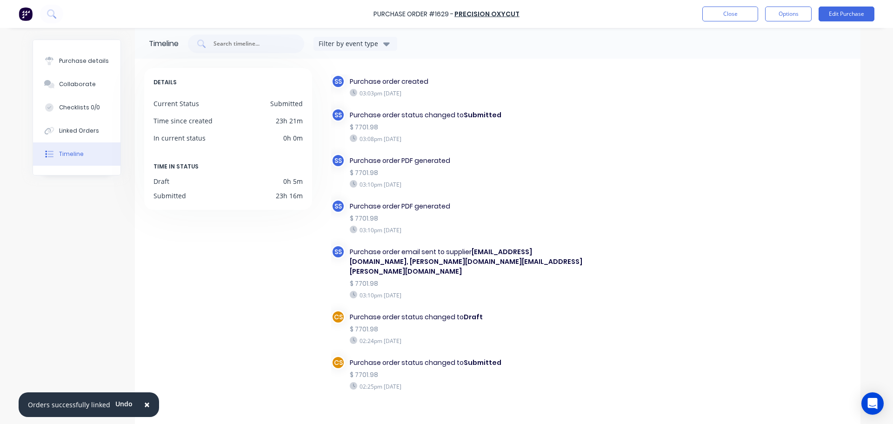
scroll to position [28, 0]
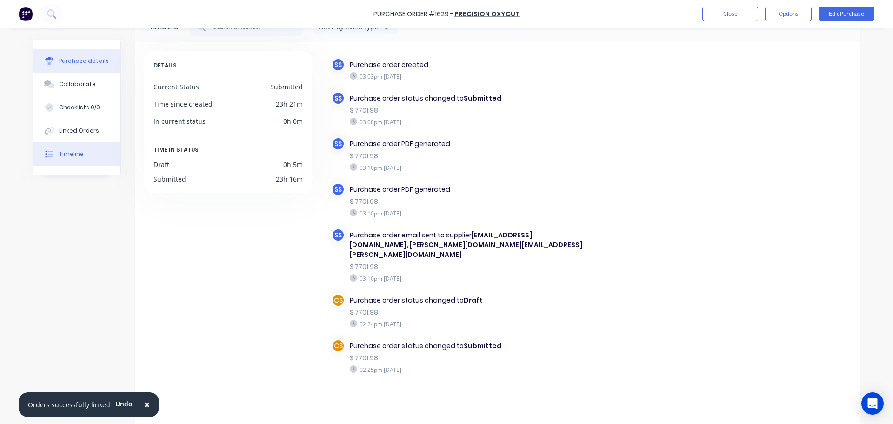
click at [85, 65] on button "Purchase details" at bounding box center [76, 60] width 87 height 23
type textarea "x"
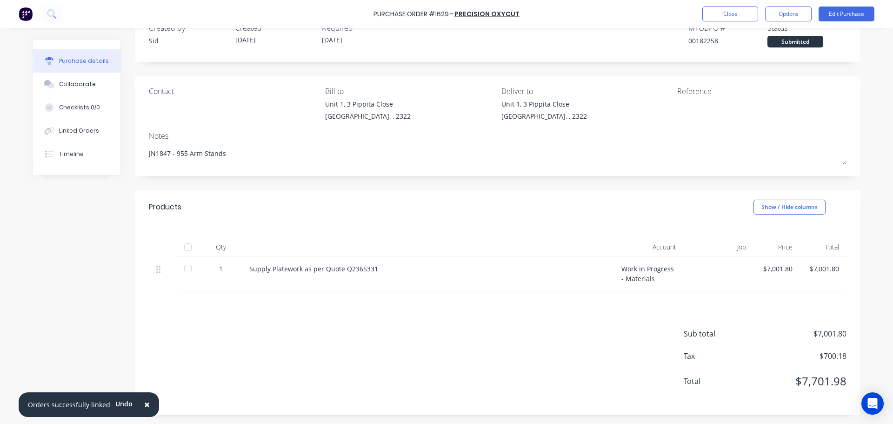
scroll to position [23, 0]
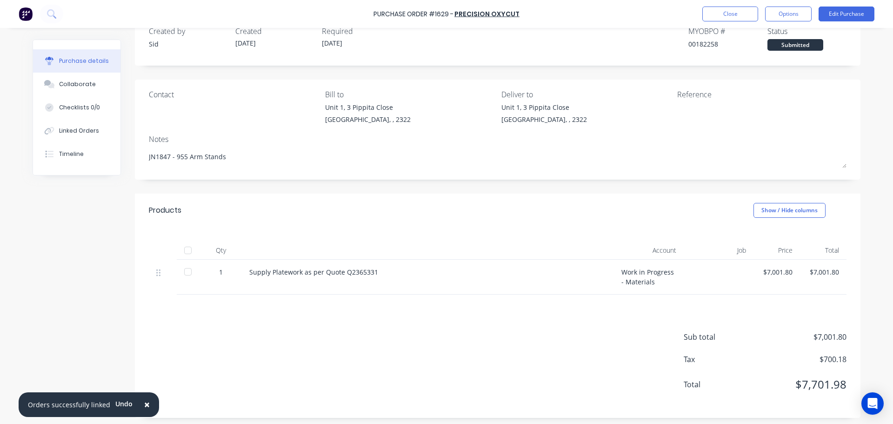
click at [584, 14] on div "Purchase Order #1629 - Precision Oxycut Close Options Edit Purchase" at bounding box center [446, 14] width 893 height 28
click at [71, 132] on div "Linked Orders" at bounding box center [79, 131] width 40 height 8
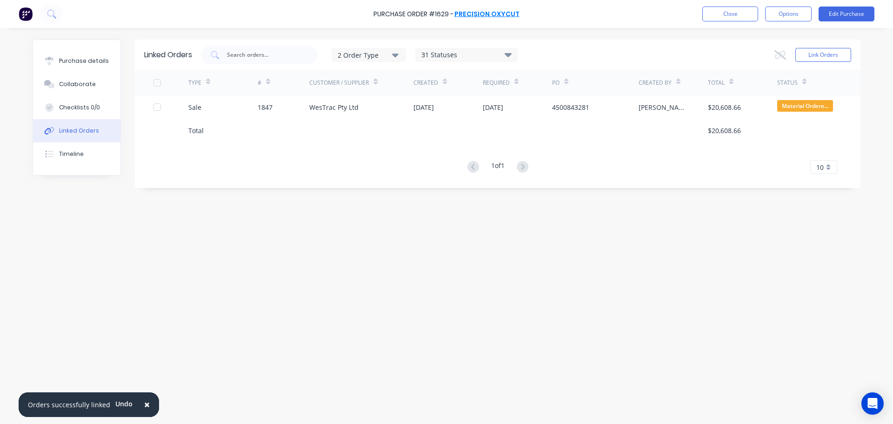
click at [484, 14] on link "Precision Oxycut" at bounding box center [487, 13] width 65 height 9
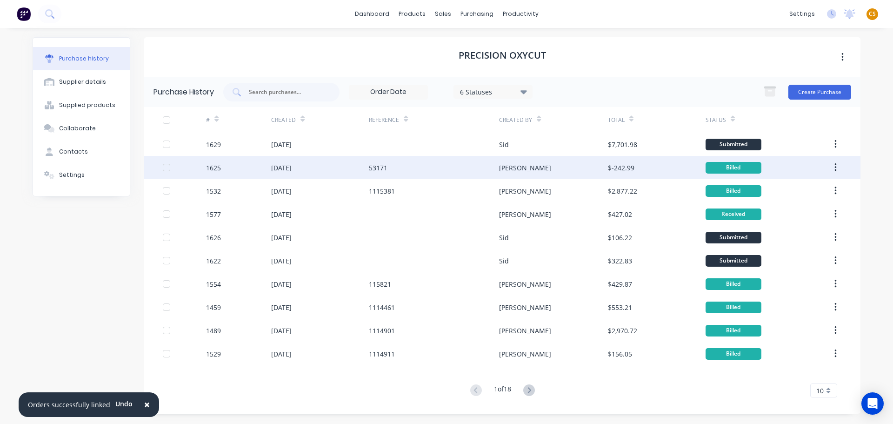
click at [215, 169] on div "1625" at bounding box center [213, 168] width 15 height 10
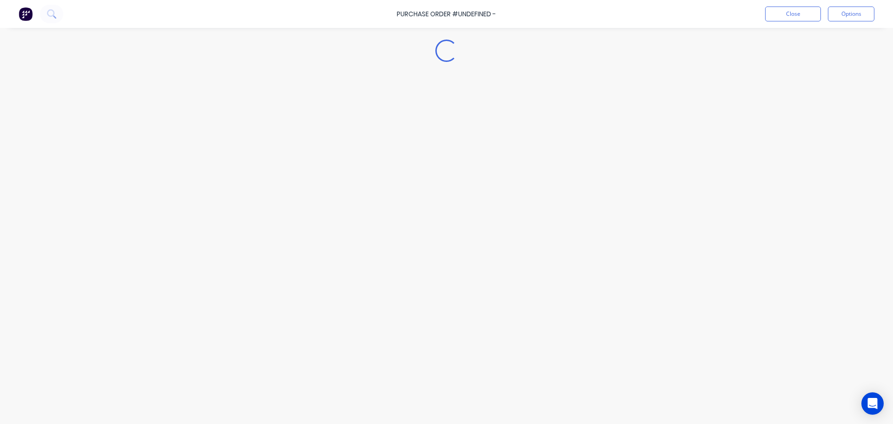
type textarea "x"
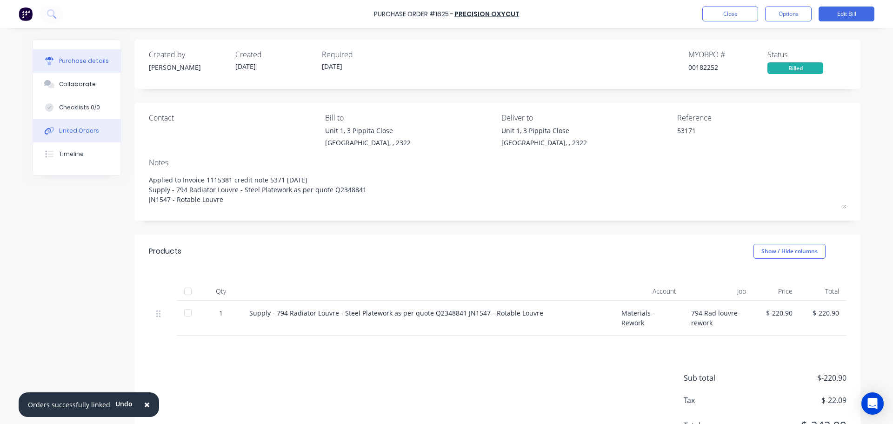
click at [80, 129] on div "Linked Orders" at bounding box center [79, 131] width 40 height 8
